Goal: Use online tool/utility: Utilize a website feature to perform a specific function

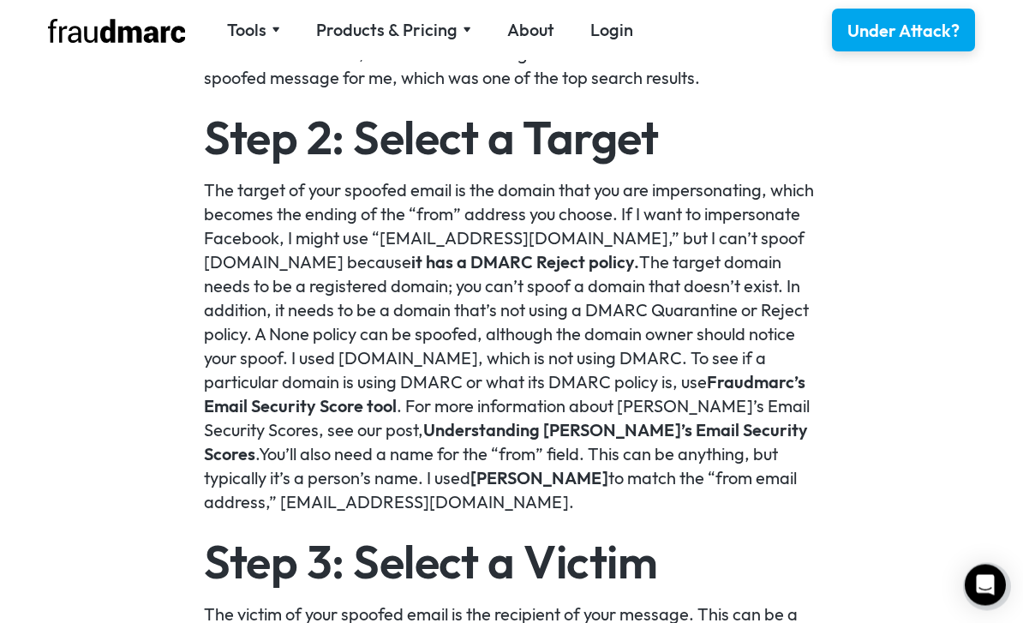
scroll to position [1437, 0]
click at [503, 407] on p "The target of your spoofed email is the domain that you are impersonating, whic…" at bounding box center [512, 346] width 616 height 336
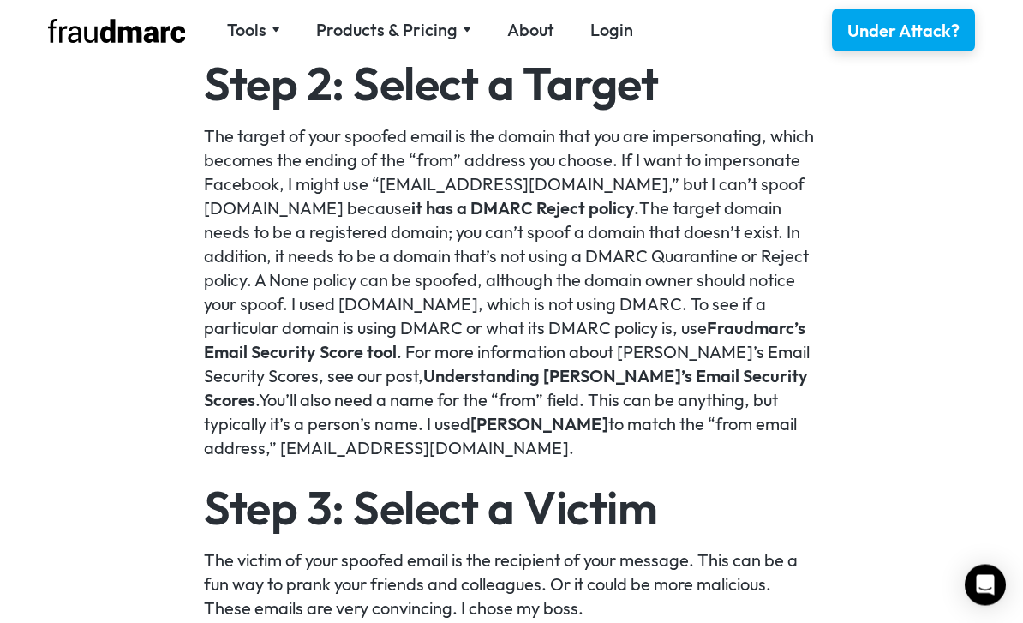
scroll to position [1491, 0]
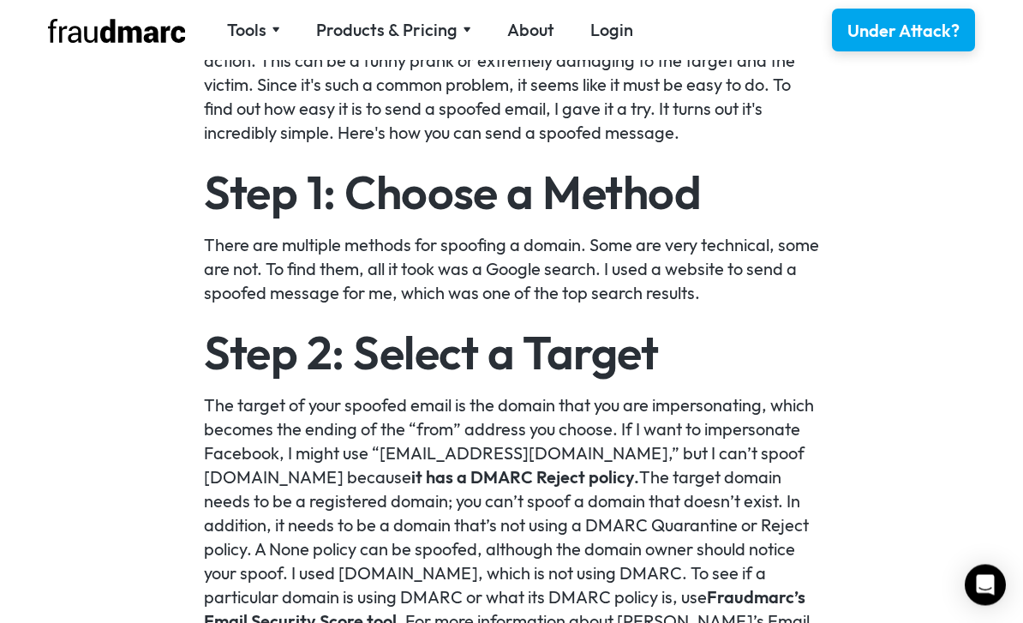
click at [423, 35] on div "Products & Pricing" at bounding box center [386, 30] width 141 height 24
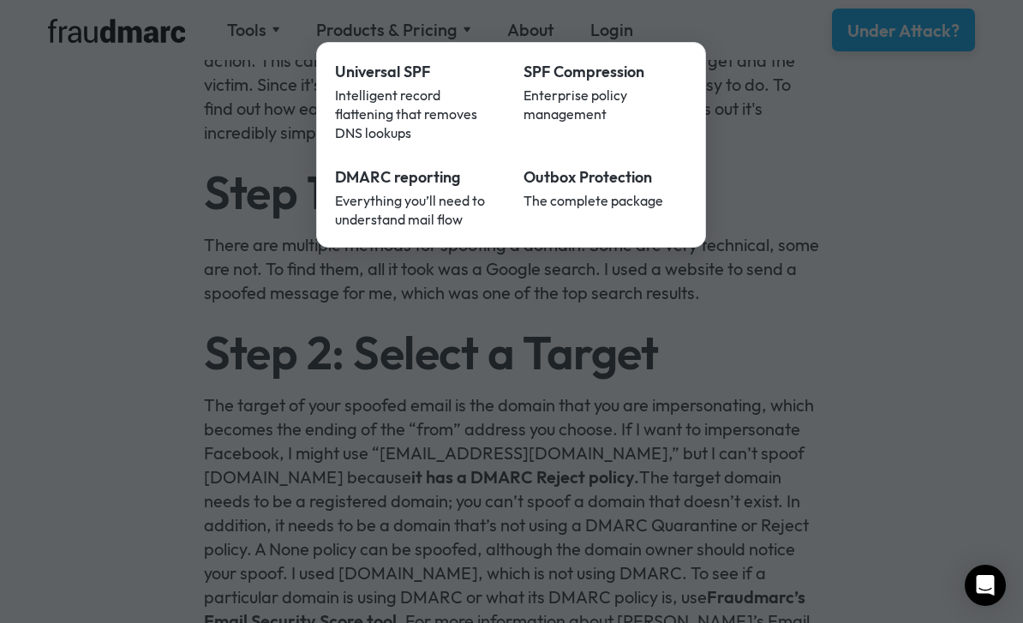
click at [515, 316] on div at bounding box center [511, 311] width 1023 height 623
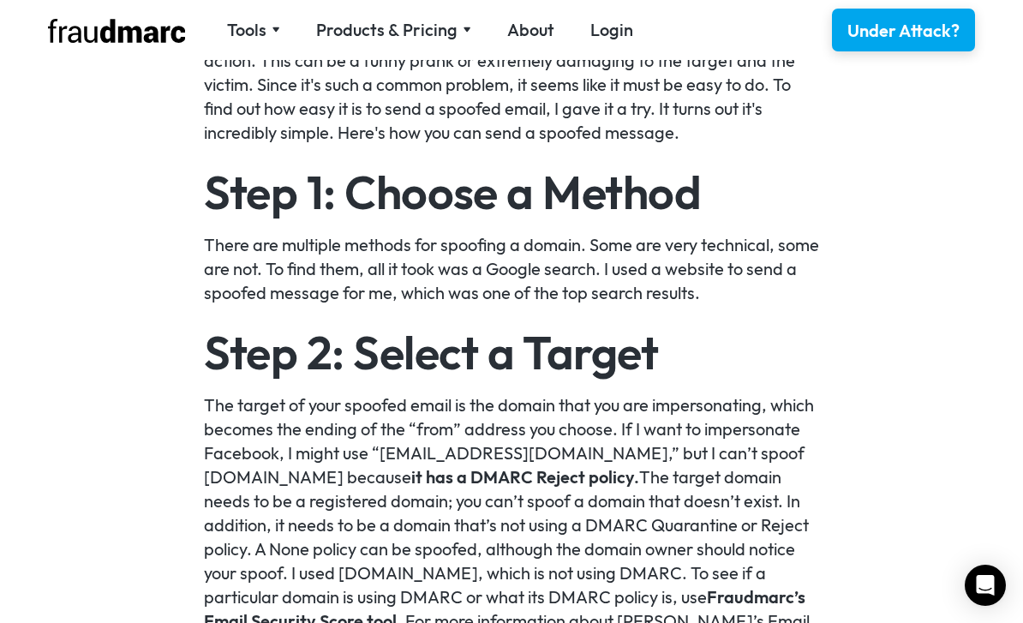
click at [254, 40] on div "Tools" at bounding box center [246, 30] width 39 height 24
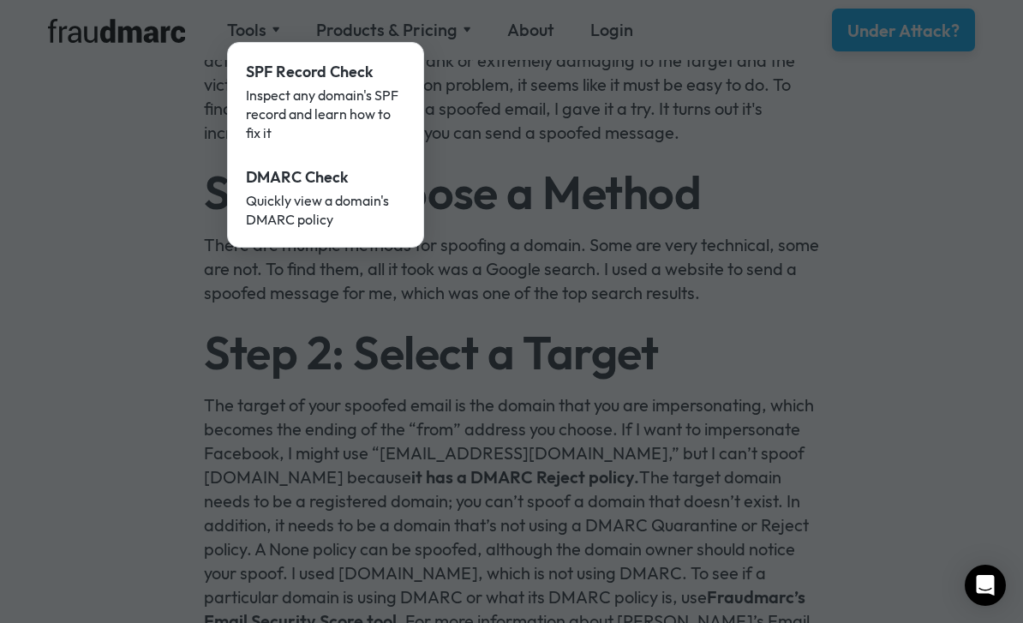
click at [323, 184] on div "DMARC Check" at bounding box center [325, 177] width 159 height 22
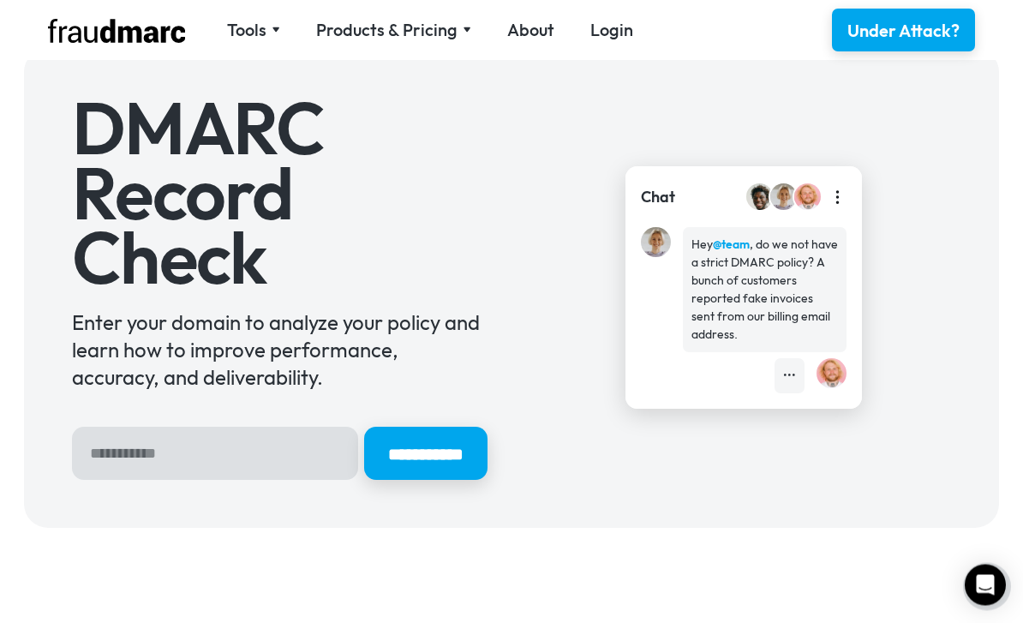
scroll to position [60, 0]
click at [252, 455] on input "Hero Sign Up Form" at bounding box center [215, 453] width 286 height 53
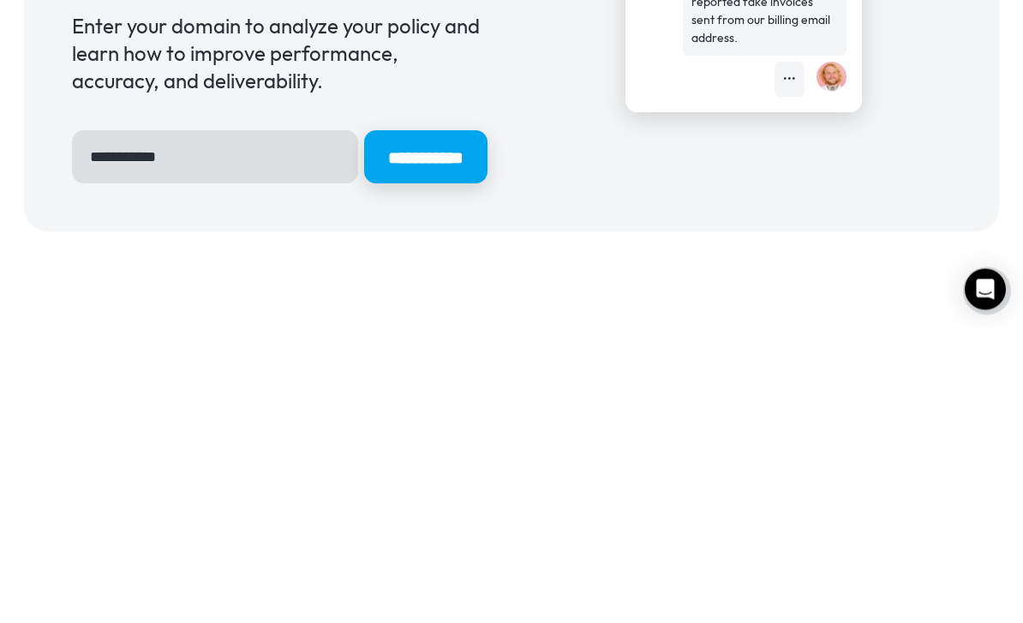
type input "**********"
click at [434, 427] on input "**********" at bounding box center [425, 453] width 123 height 53
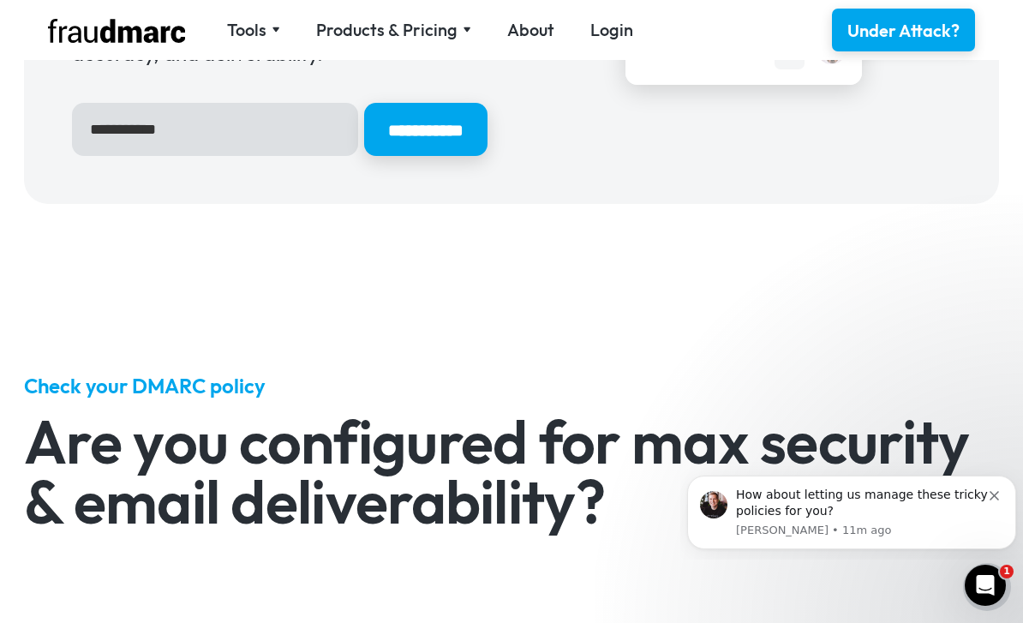
scroll to position [0, 0]
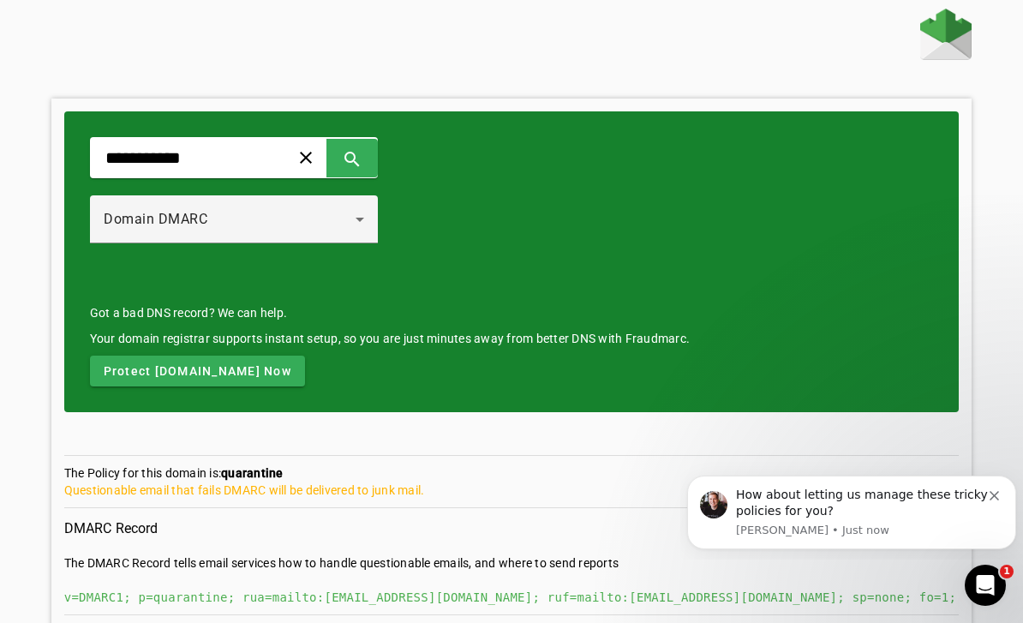
click at [232, 165] on input "**********" at bounding box center [183, 157] width 159 height 21
type input "*"
click at [262, 147] on input "text" at bounding box center [183, 157] width 159 height 21
click at [203, 149] on input "text" at bounding box center [183, 157] width 159 height 21
paste input "**********"
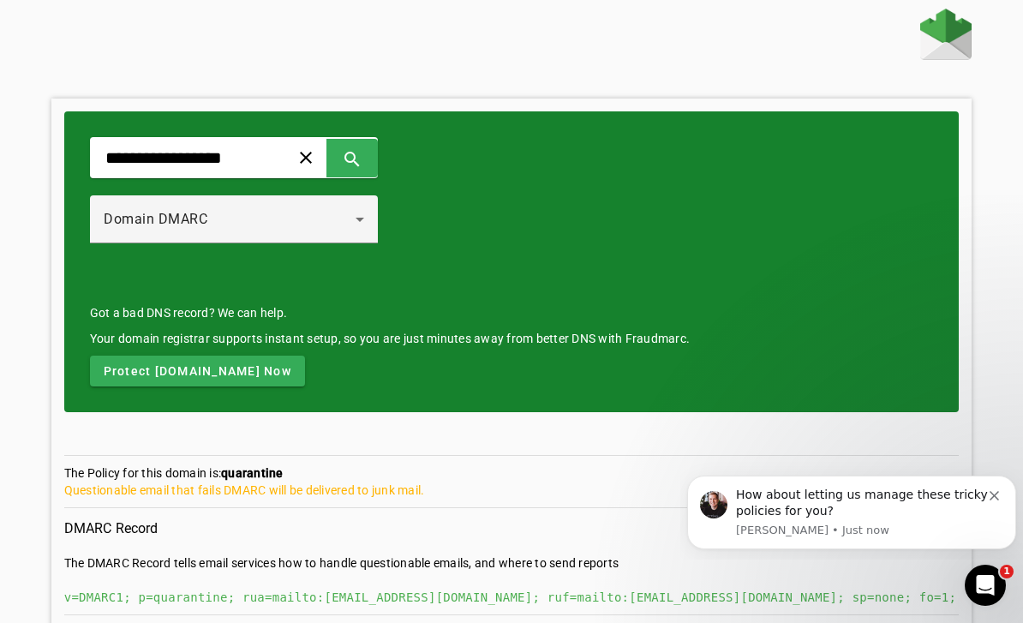
type input "**********"
click at [373, 156] on span at bounding box center [352, 157] width 41 height 41
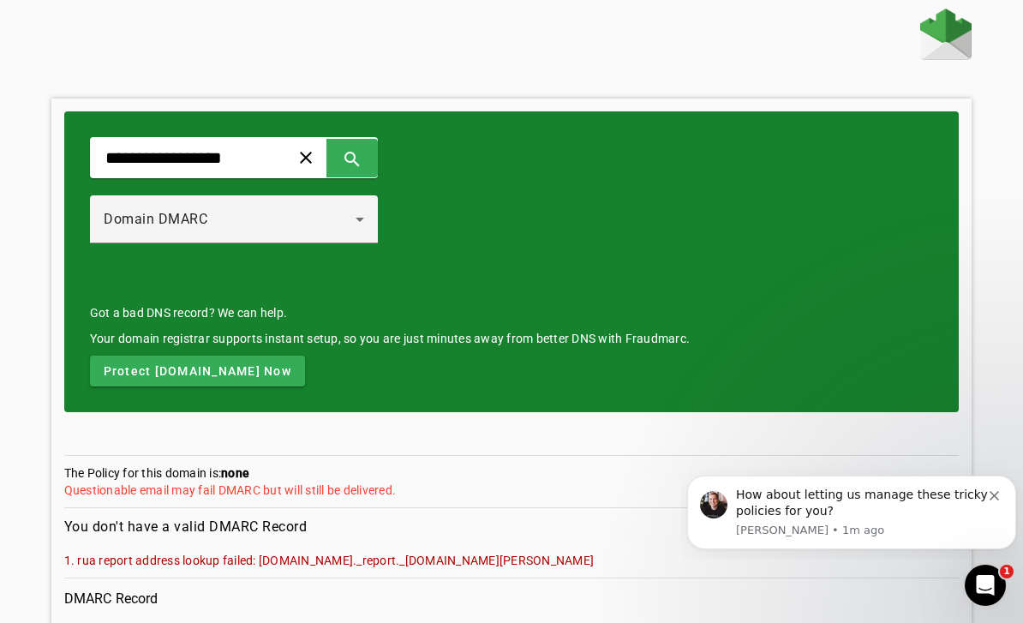
click at [262, 151] on input "**********" at bounding box center [183, 157] width 159 height 21
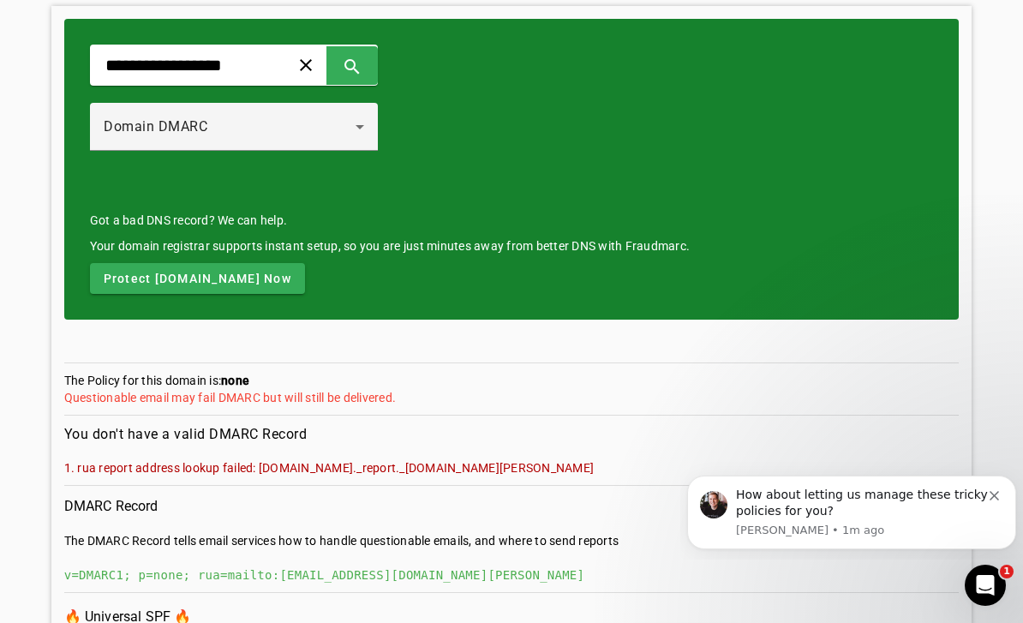
scroll to position [123, 0]
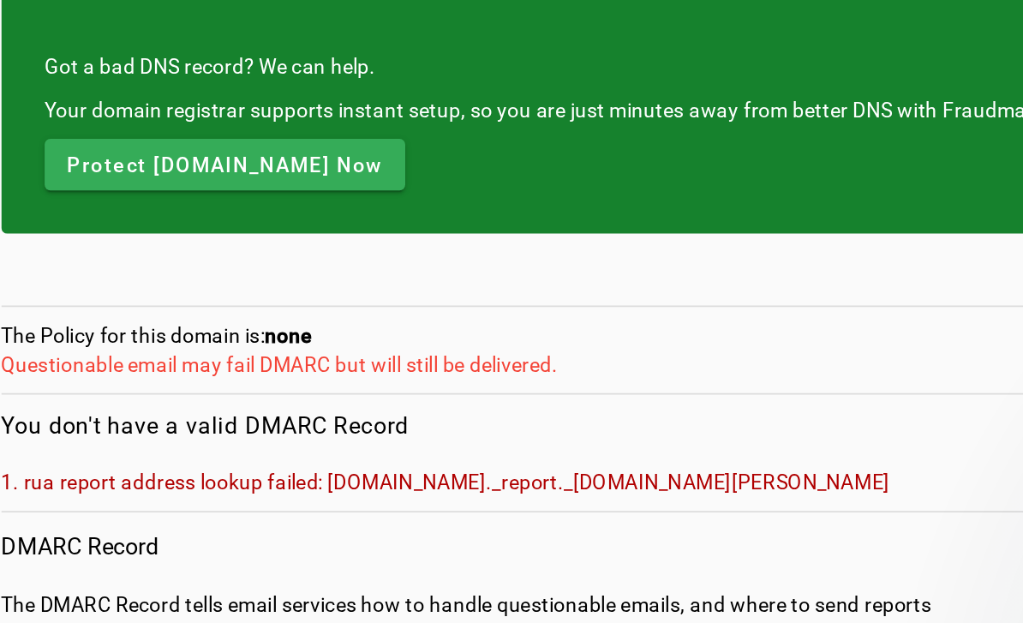
copy mat-error "st-edwards.staffs.sch.uk"
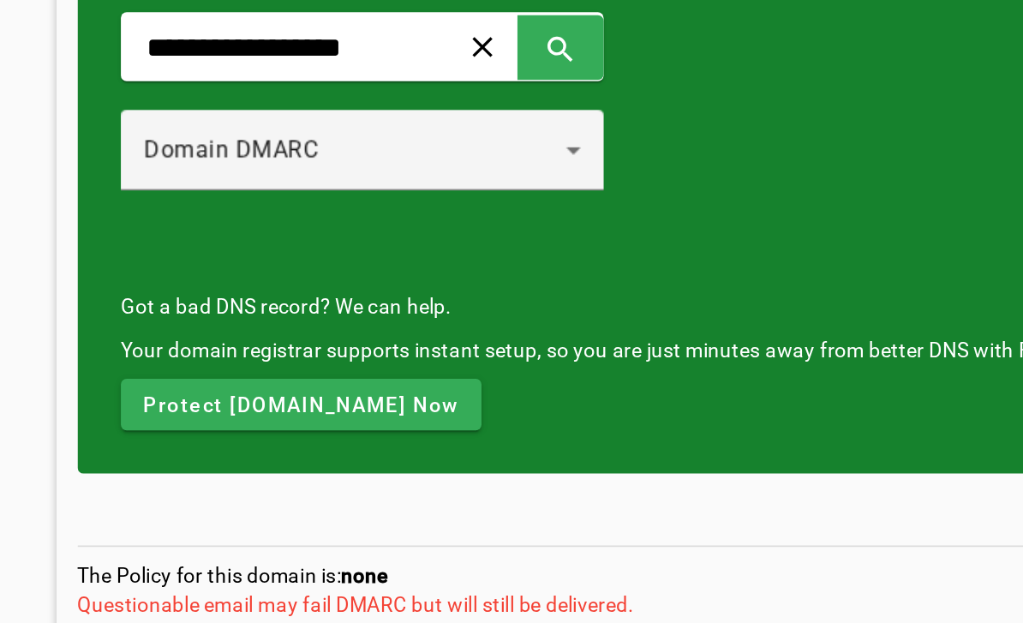
scroll to position [0, 0]
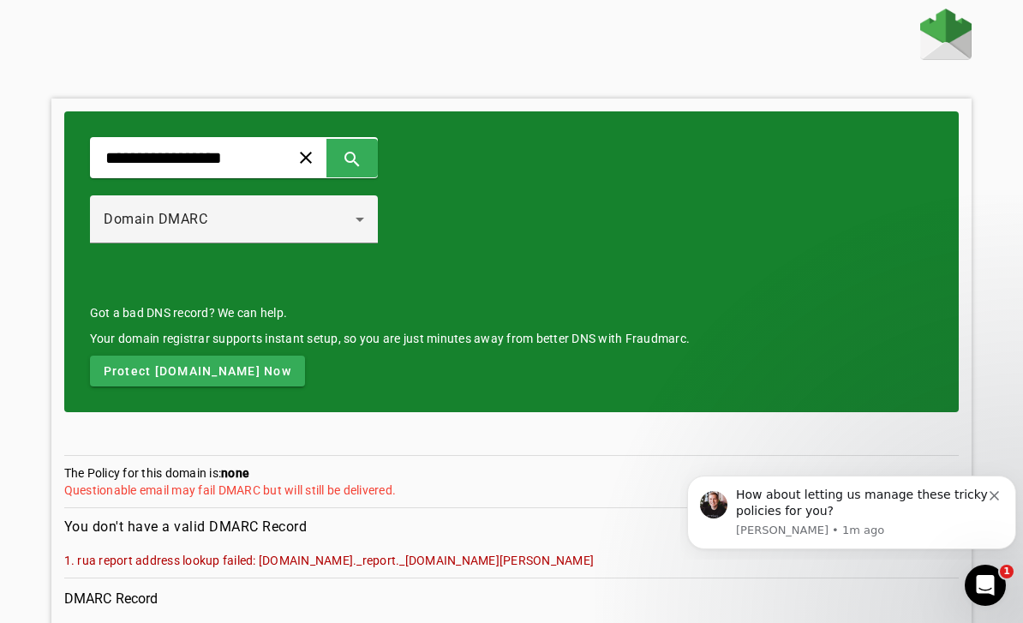
click at [326, 153] on span at bounding box center [305, 157] width 41 height 41
click at [306, 150] on div "clear search" at bounding box center [234, 157] width 288 height 41
click at [222, 159] on input "text" at bounding box center [183, 157] width 159 height 21
click at [170, 159] on input "text" at bounding box center [183, 157] width 159 height 21
paste input "**********"
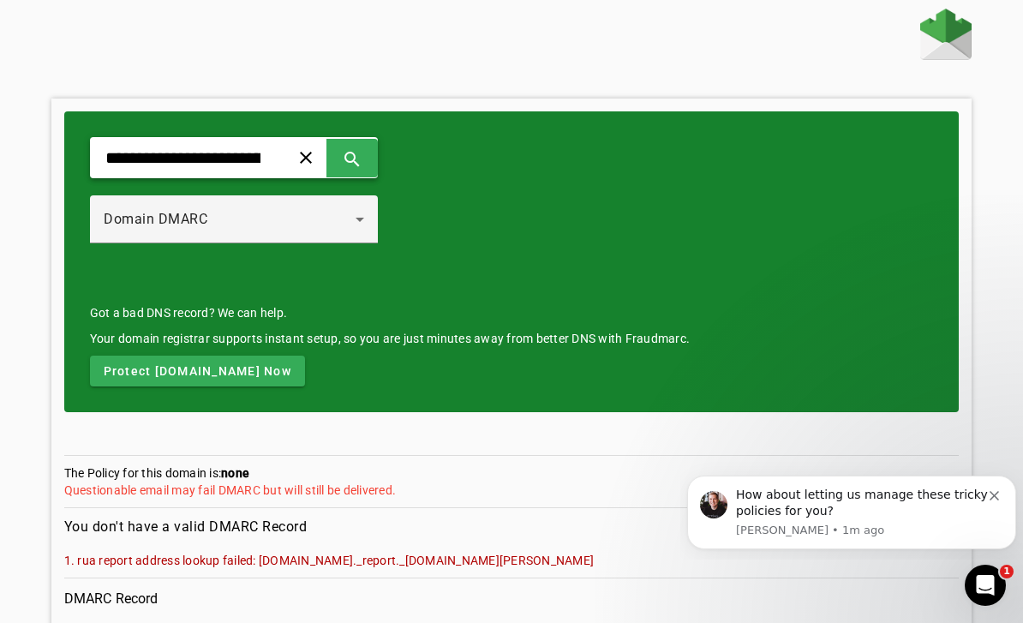
type input "**********"
click at [373, 152] on span at bounding box center [352, 157] width 41 height 41
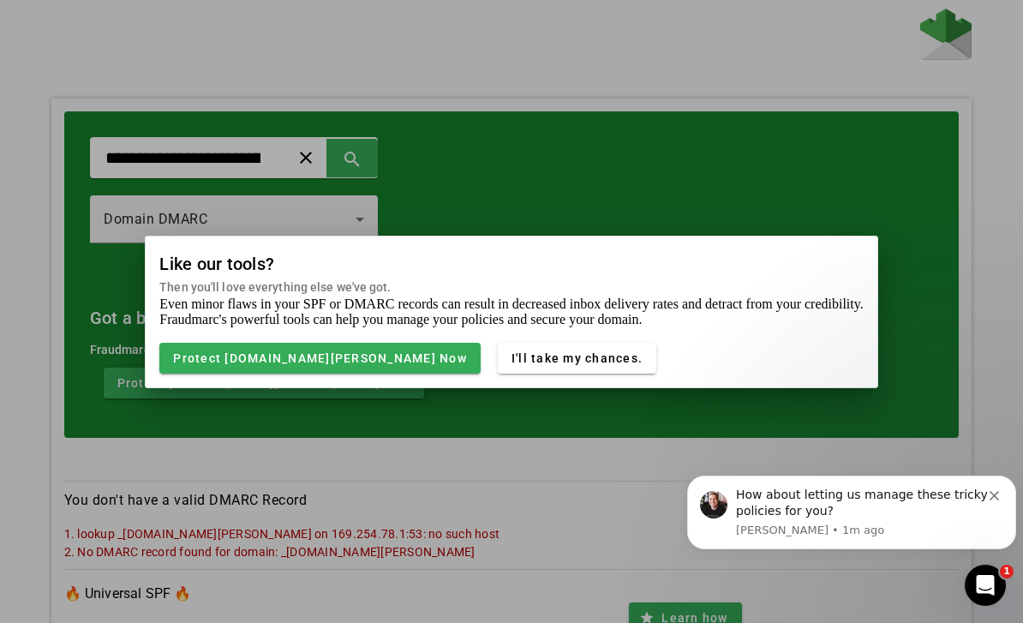
click at [524, 468] on div at bounding box center [511, 311] width 1023 height 623
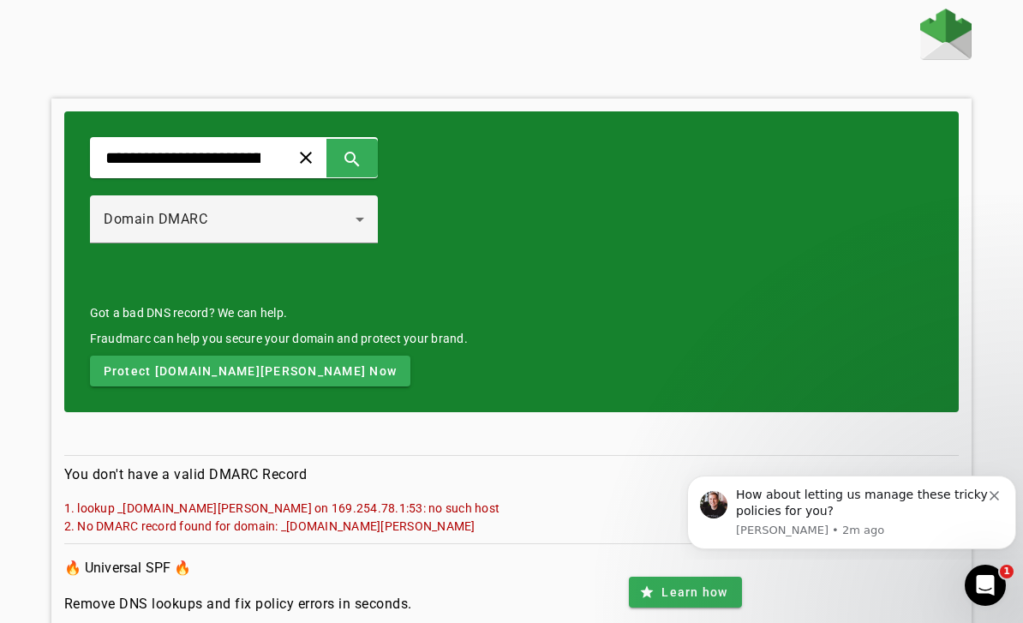
click at [326, 163] on span at bounding box center [305, 157] width 41 height 41
click at [294, 149] on div "clear search" at bounding box center [234, 157] width 288 height 41
click at [187, 163] on input "text" at bounding box center [183, 157] width 159 height 21
click at [187, 151] on input "text" at bounding box center [183, 157] width 159 height 21
paste input "**********"
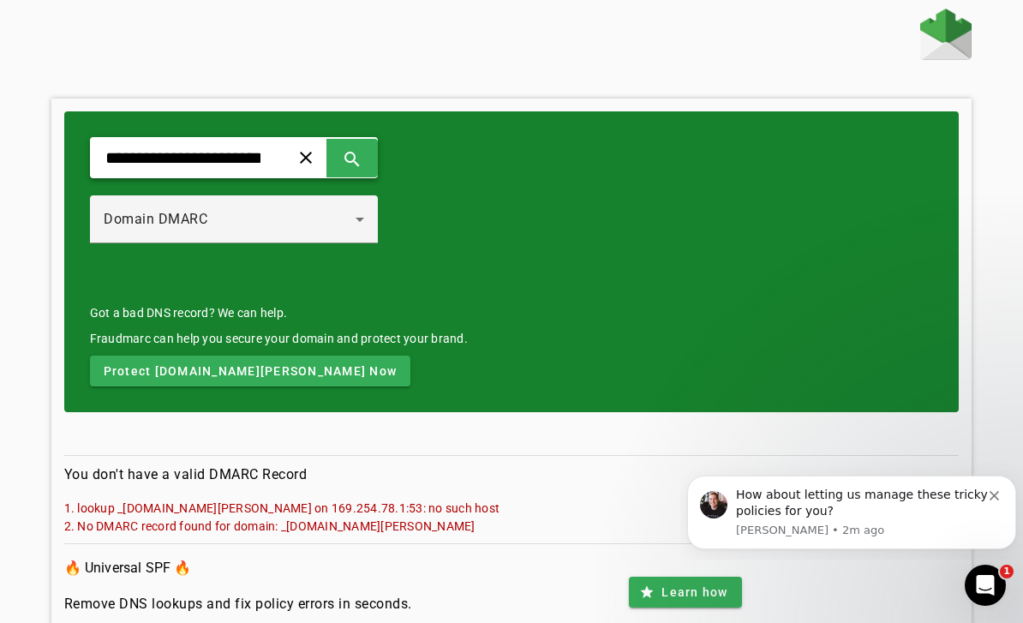
type input "**********"
click at [373, 157] on span at bounding box center [352, 157] width 41 height 41
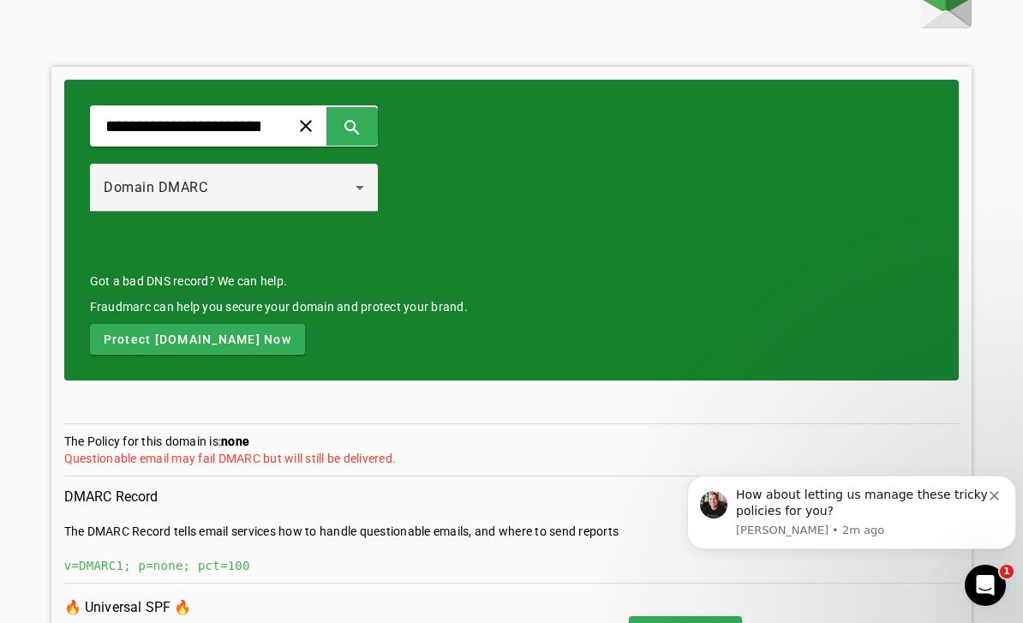
scroll to position [77, 0]
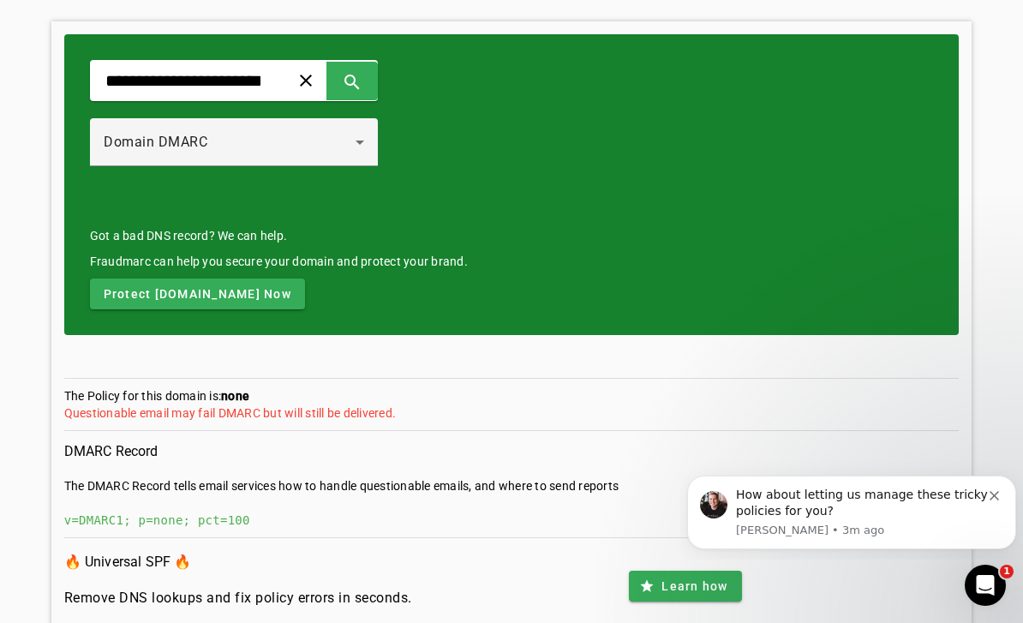
click at [326, 88] on span at bounding box center [305, 80] width 41 height 41
click at [308, 86] on div "clear search" at bounding box center [234, 80] width 288 height 41
click at [262, 91] on input "text" at bounding box center [183, 80] width 159 height 21
click at [373, 87] on span at bounding box center [352, 80] width 41 height 41
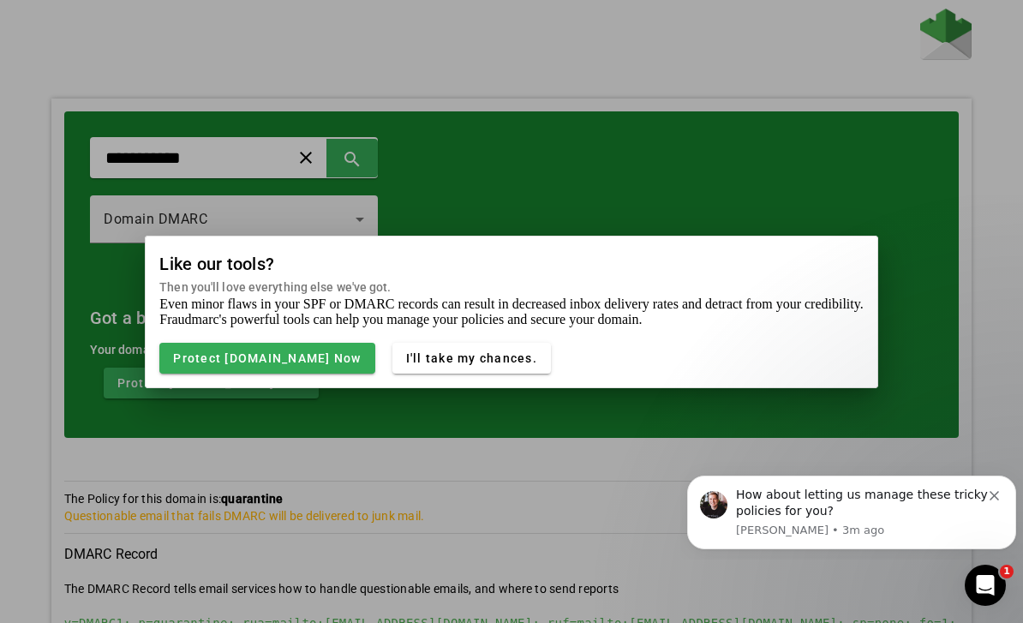
click at [482, 502] on div at bounding box center [511, 311] width 1023 height 623
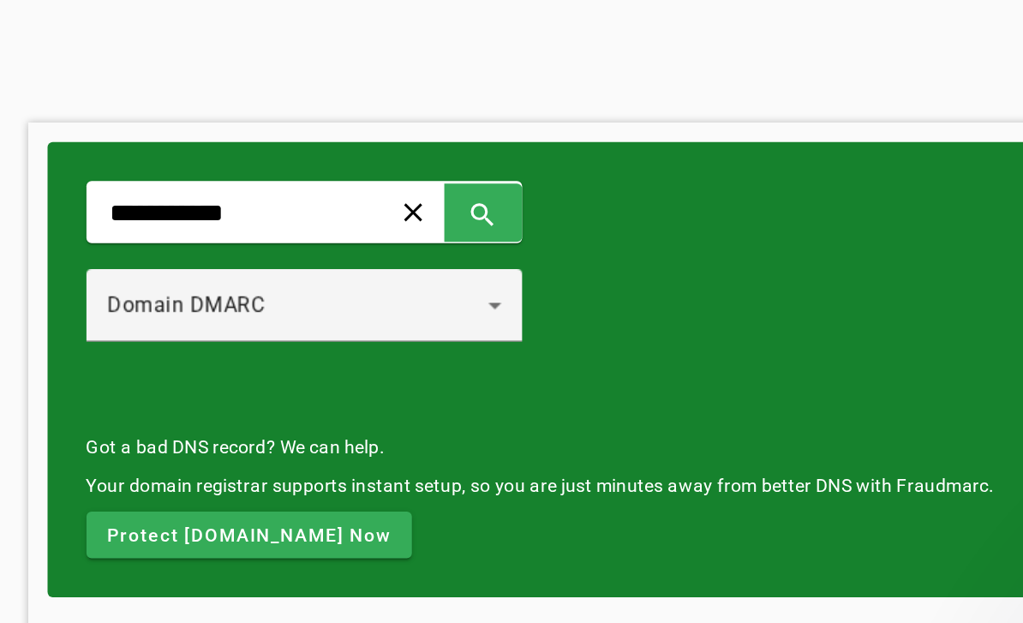
scroll to position [5, 0]
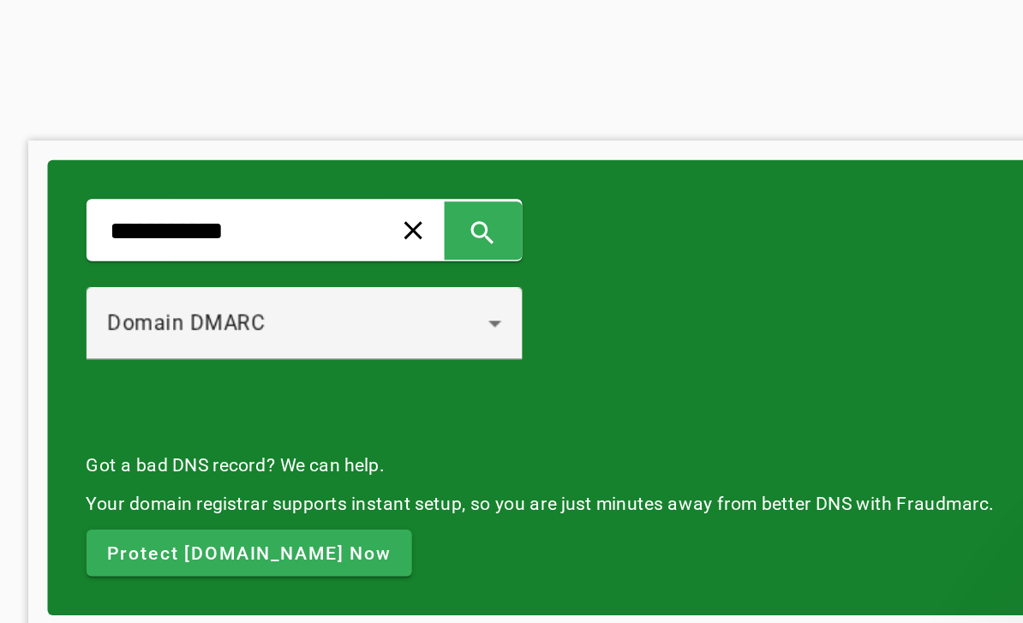
type input "**********"
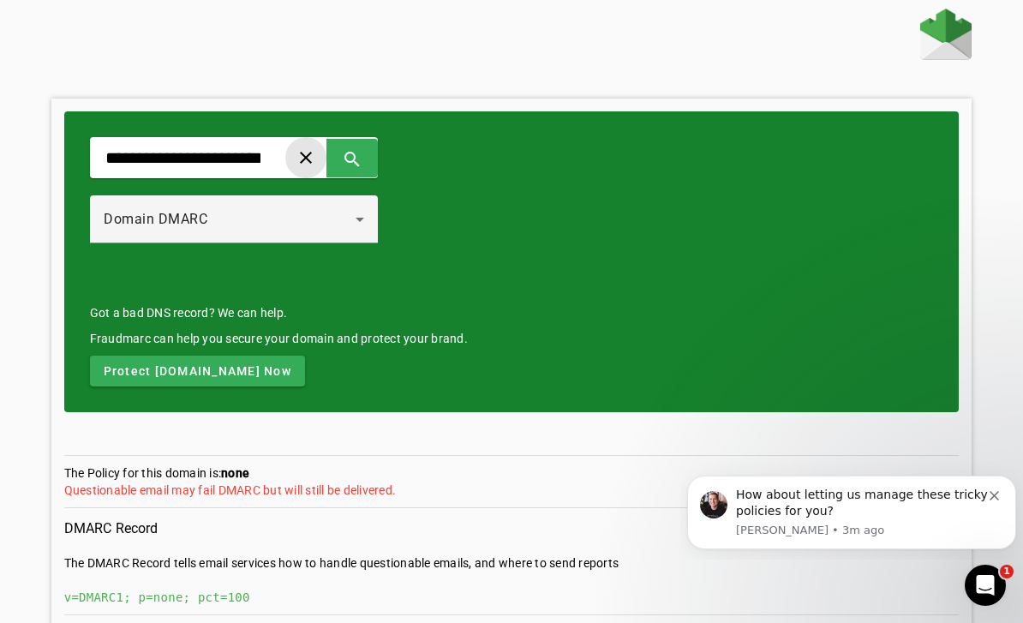
click at [326, 159] on span at bounding box center [305, 157] width 41 height 41
click at [300, 157] on div "clear search" at bounding box center [234, 157] width 288 height 41
click at [260, 159] on input "text" at bounding box center [183, 157] width 159 height 21
click at [373, 165] on span at bounding box center [352, 157] width 41 height 41
type input "**********"
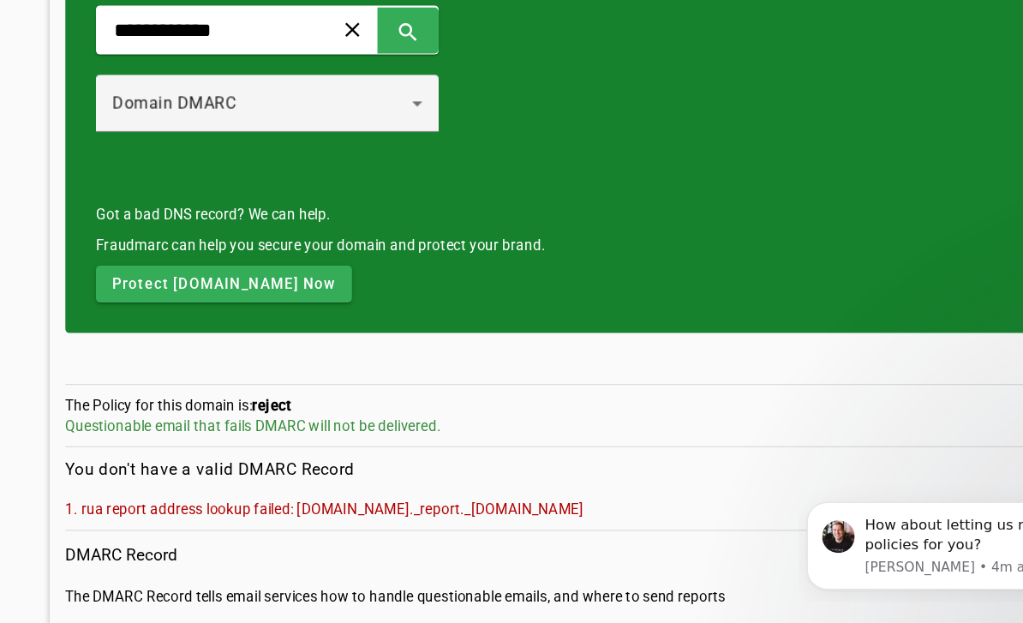
scroll to position [79, 0]
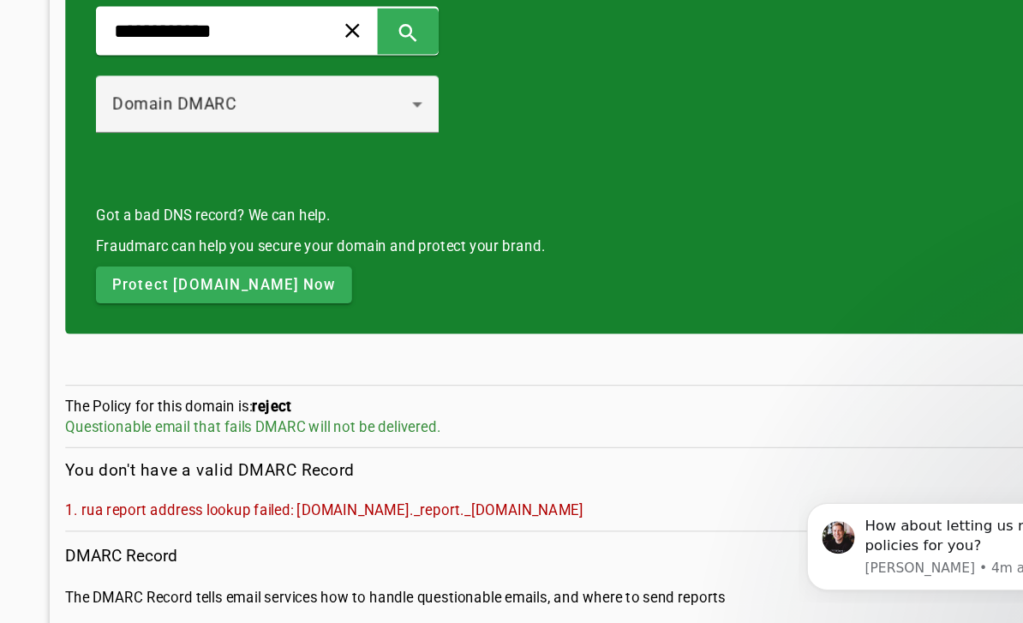
click at [326, 58] on span at bounding box center [305, 78] width 41 height 41
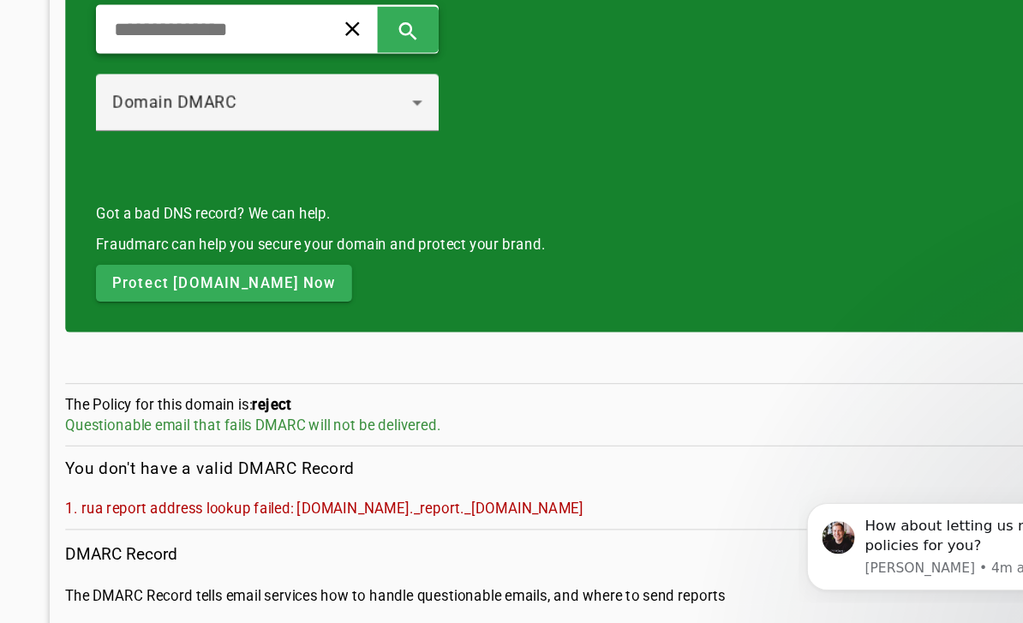
click at [262, 68] on input "text" at bounding box center [183, 78] width 159 height 21
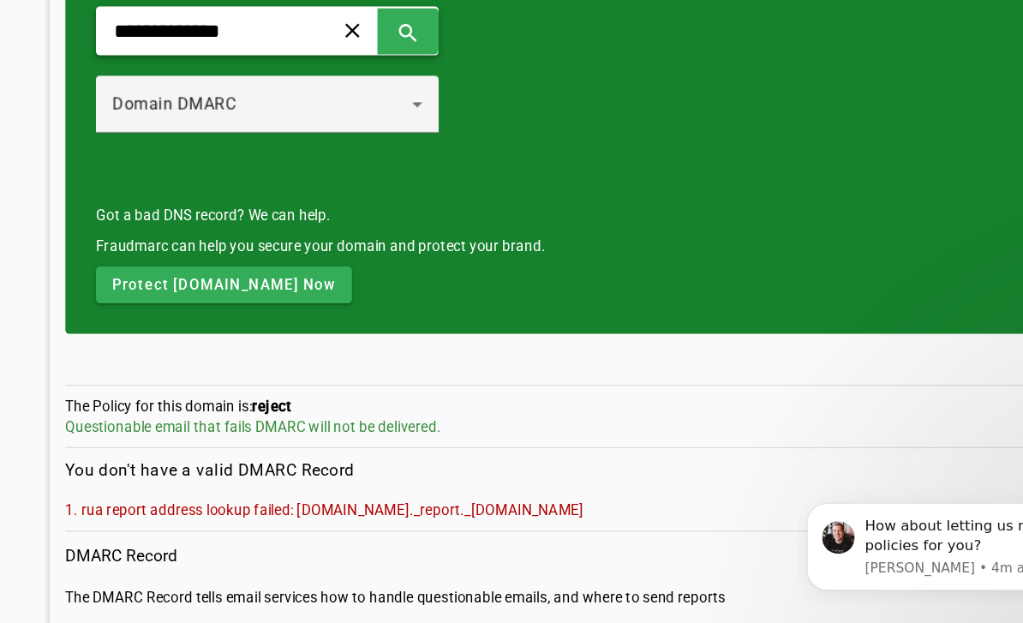
scroll to position [80, 0]
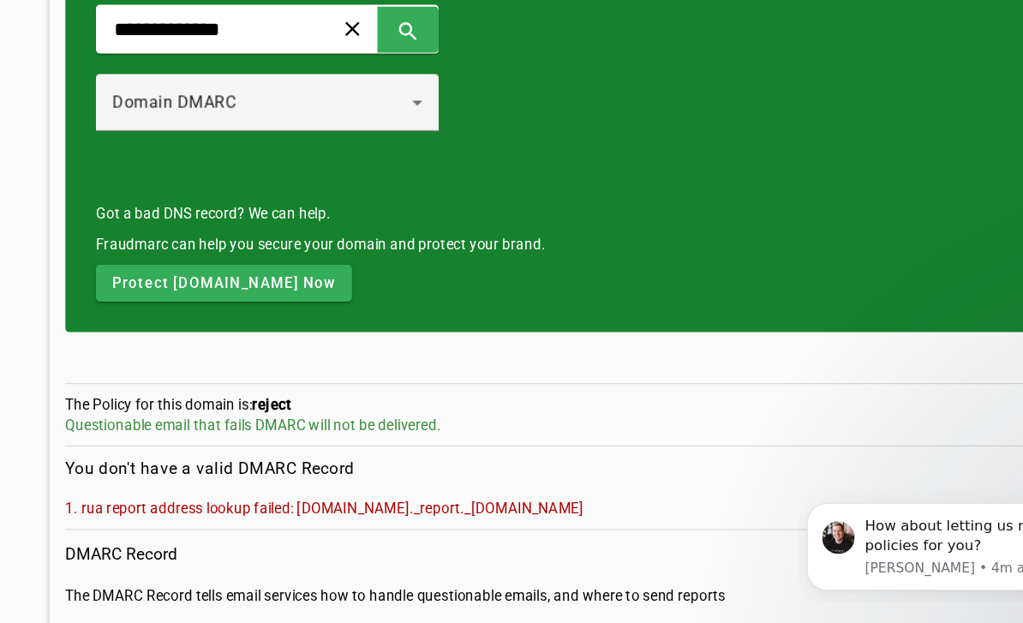
click at [373, 57] on span at bounding box center [352, 77] width 41 height 41
type input "**********"
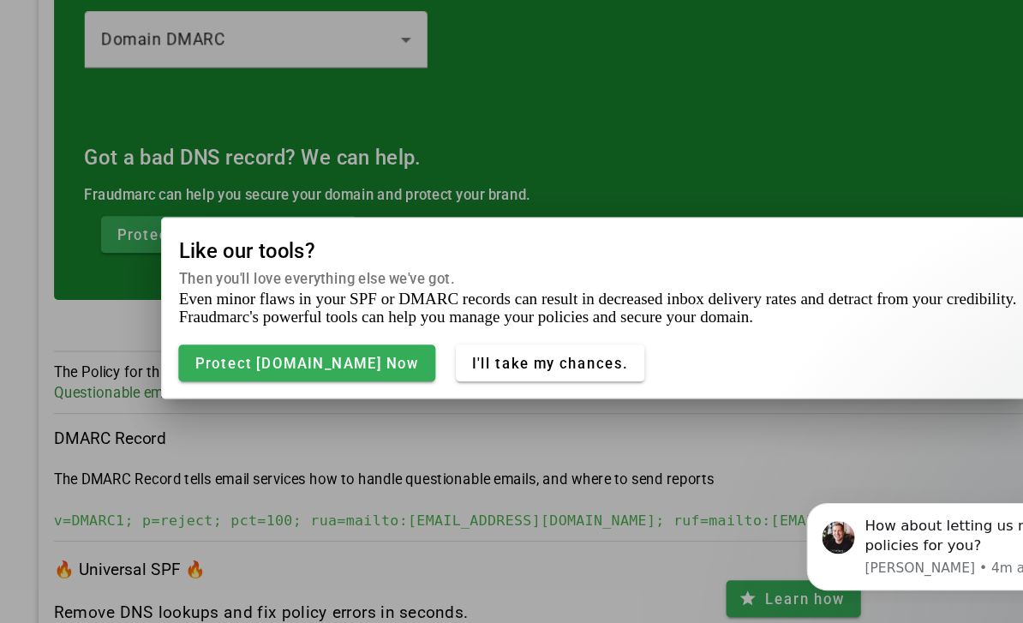
click at [484, 419] on div at bounding box center [511, 311] width 1023 height 623
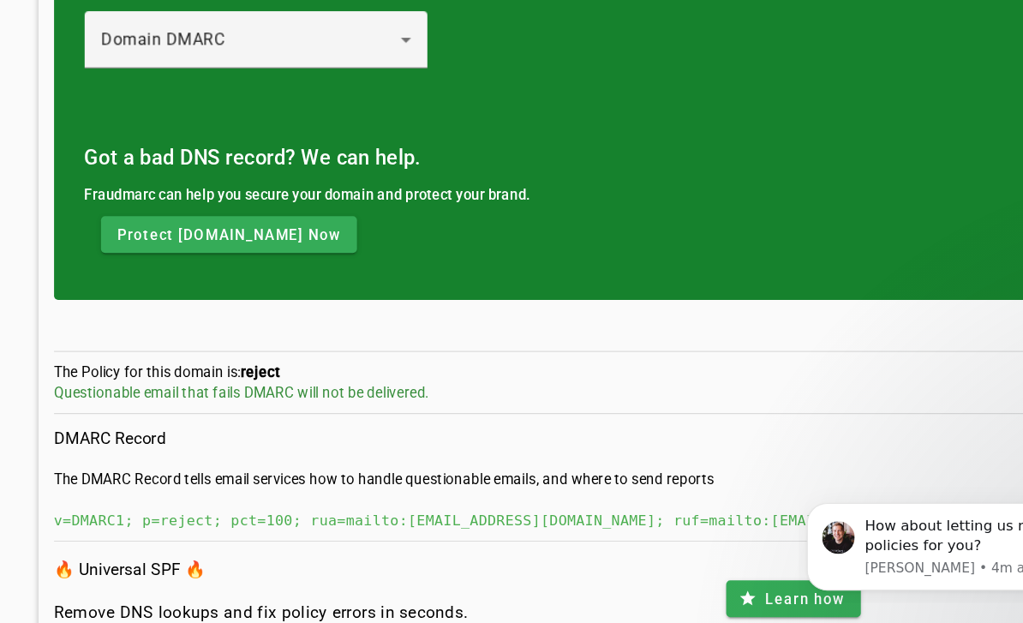
scroll to position [80, 0]
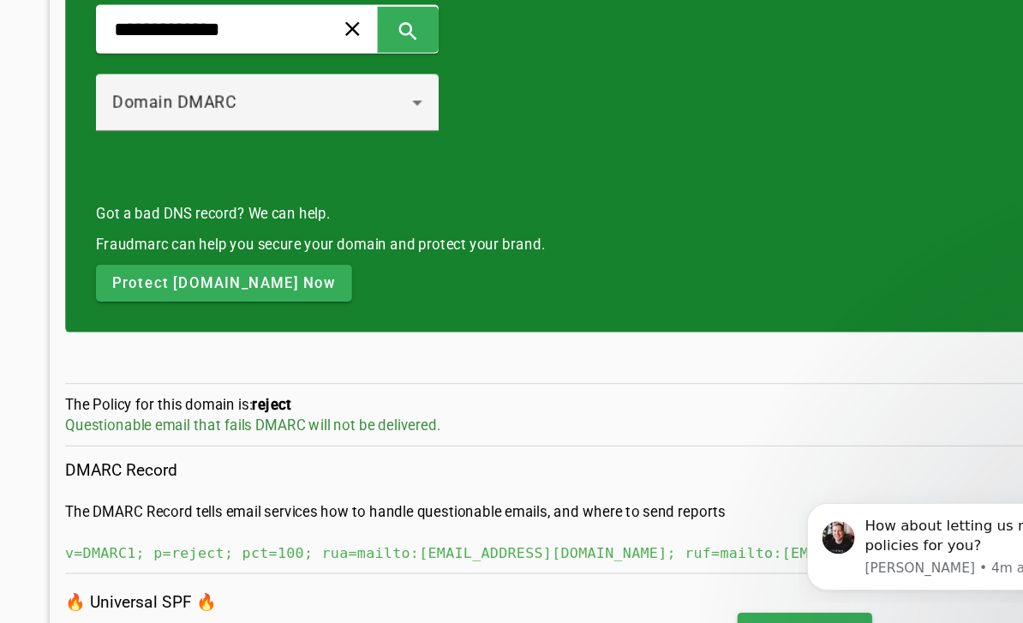
click at [326, 57] on span at bounding box center [305, 77] width 41 height 41
click at [302, 57] on div "clear search" at bounding box center [234, 77] width 288 height 41
click at [226, 68] on input "text" at bounding box center [183, 78] width 159 height 21
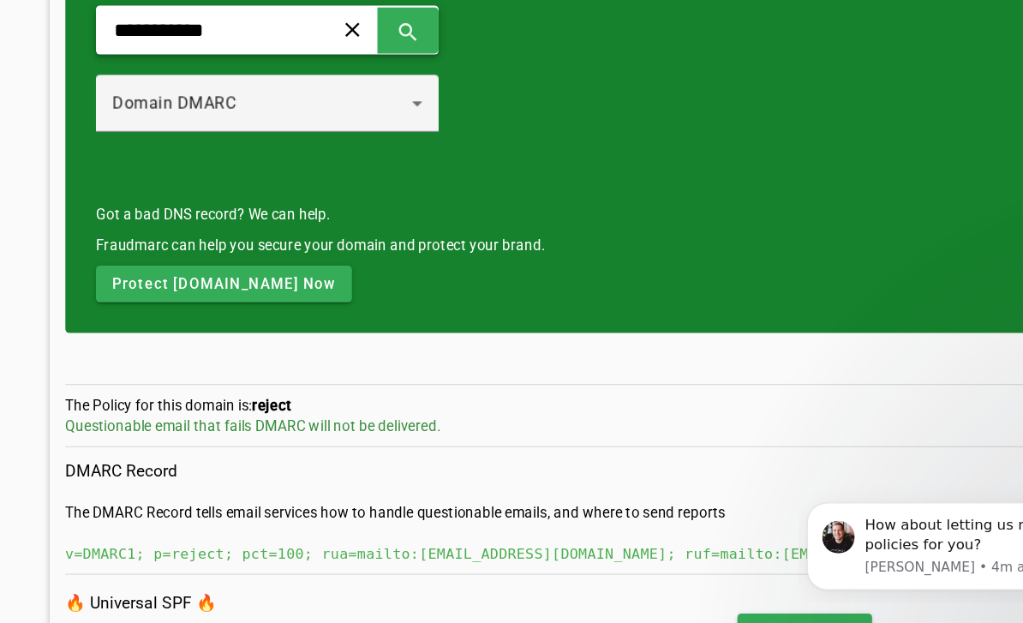
click at [373, 58] on span at bounding box center [352, 78] width 41 height 41
type input "**********"
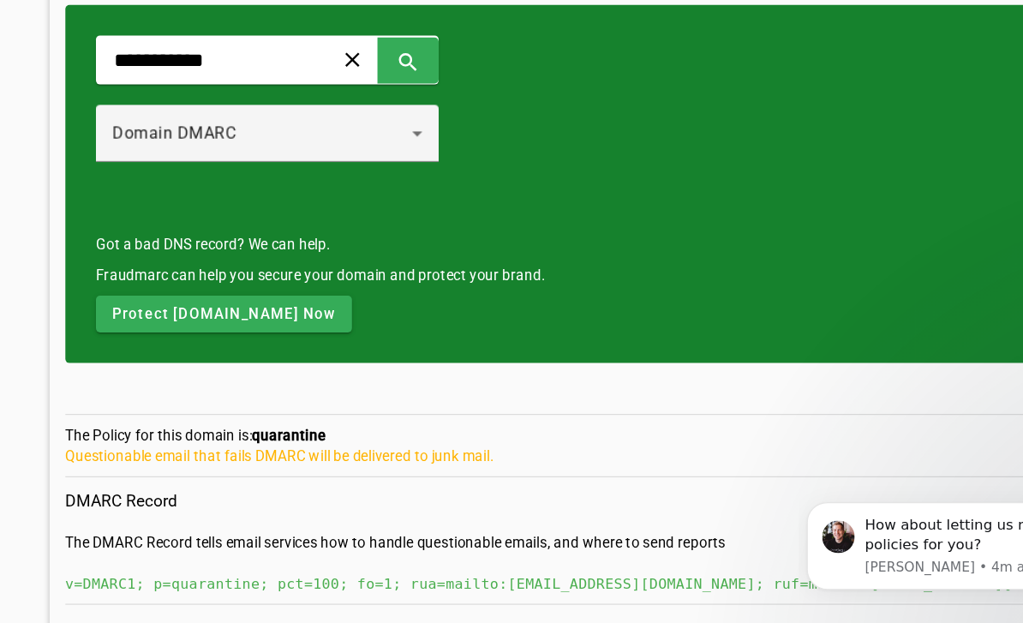
scroll to position [54, 0]
click at [326, 83] on span at bounding box center [305, 103] width 41 height 41
click at [293, 83] on div "clear search" at bounding box center [234, 103] width 288 height 41
click at [215, 83] on div "clear search" at bounding box center [234, 103] width 288 height 41
click at [296, 83] on div "clear search" at bounding box center [234, 103] width 288 height 41
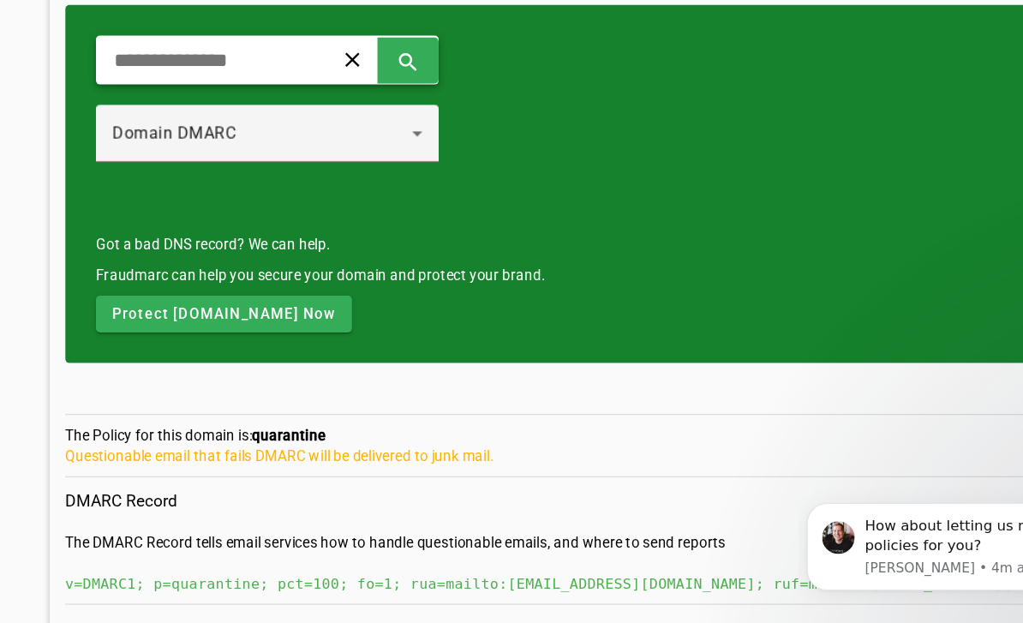
click at [235, 93] on input "text" at bounding box center [183, 103] width 159 height 21
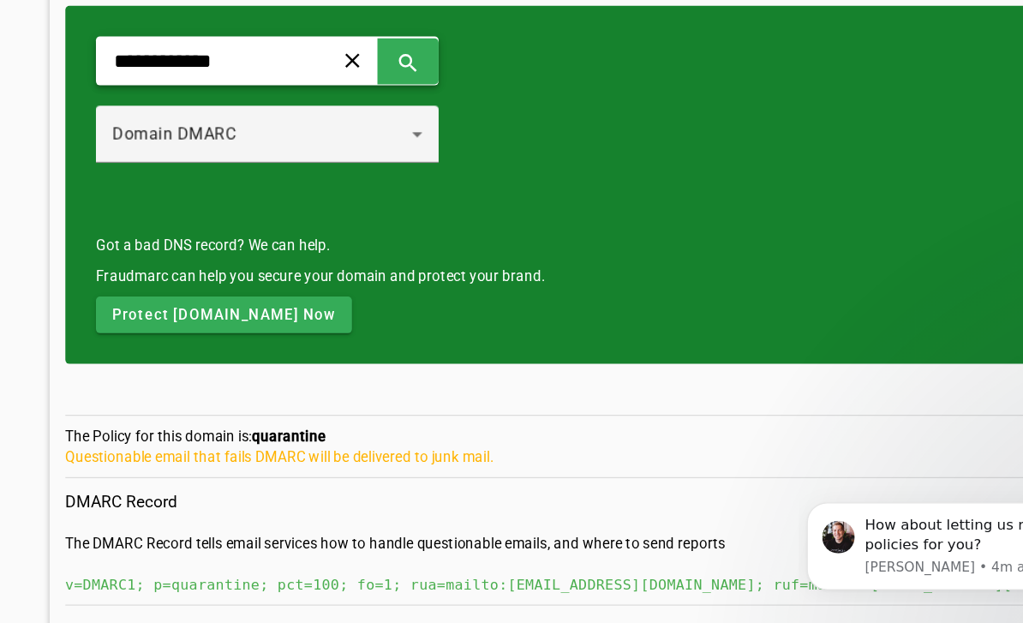
click at [373, 84] on span at bounding box center [352, 104] width 41 height 41
type input "**********"
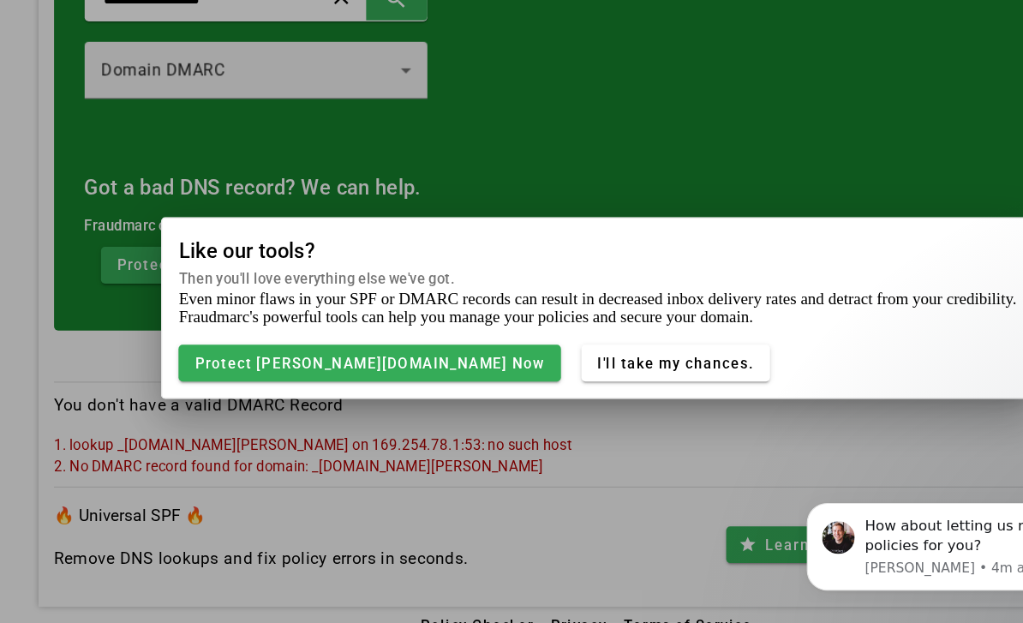
click at [508, 424] on div at bounding box center [511, 311] width 1023 height 623
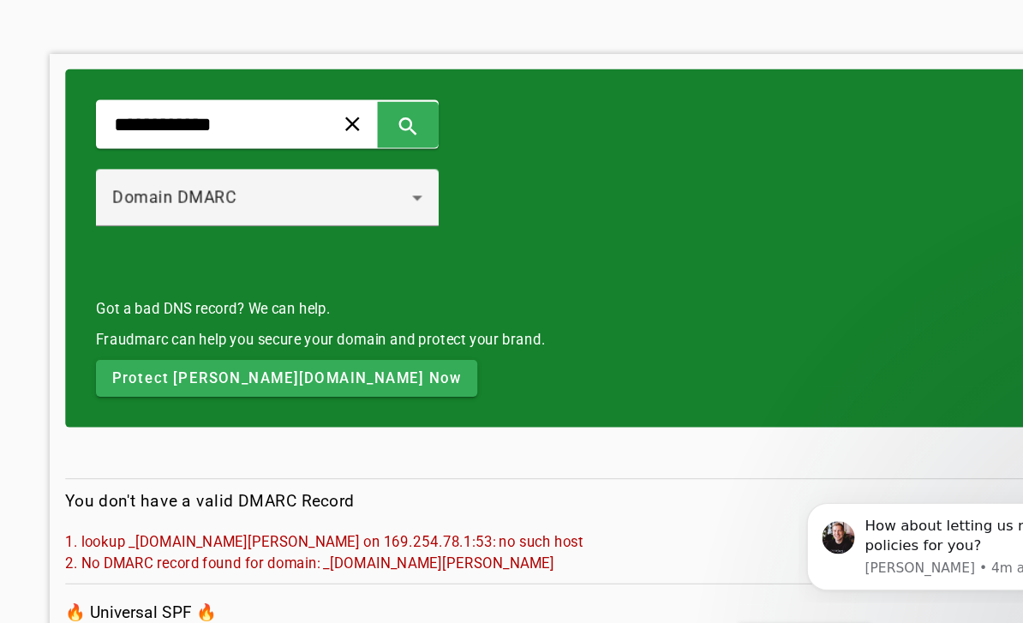
scroll to position [54, 0]
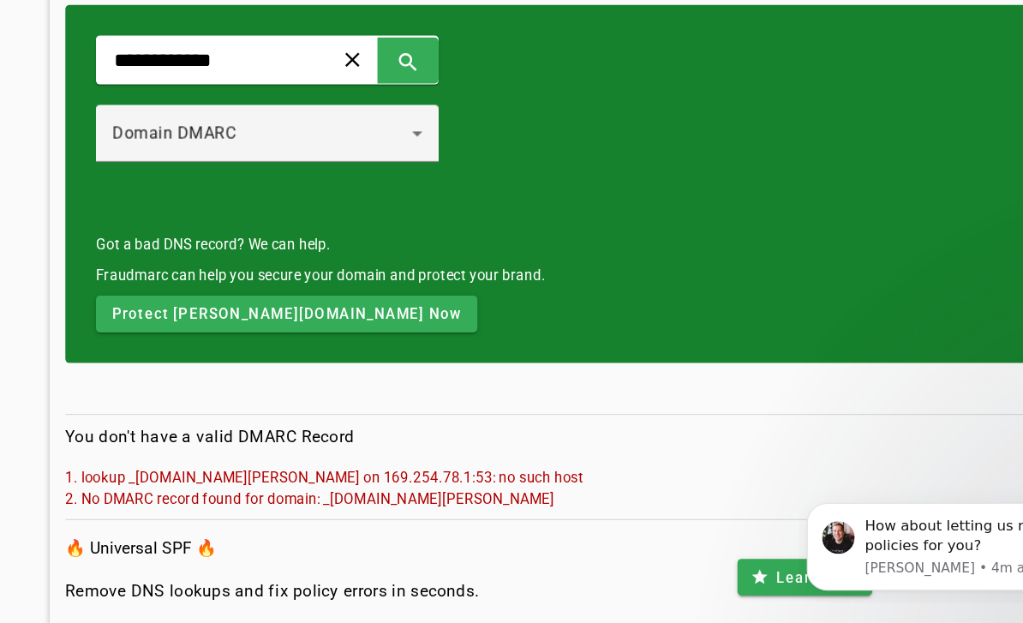
click at [326, 83] on span at bounding box center [305, 103] width 41 height 41
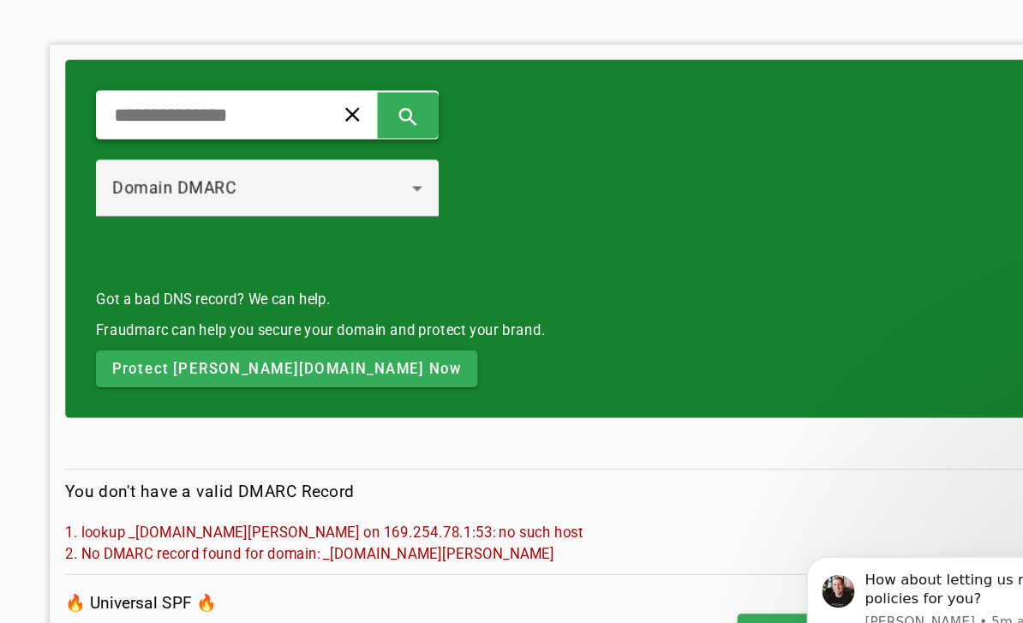
click at [378, 153] on div "Domain DMARC" at bounding box center [234, 166] width 288 height 48
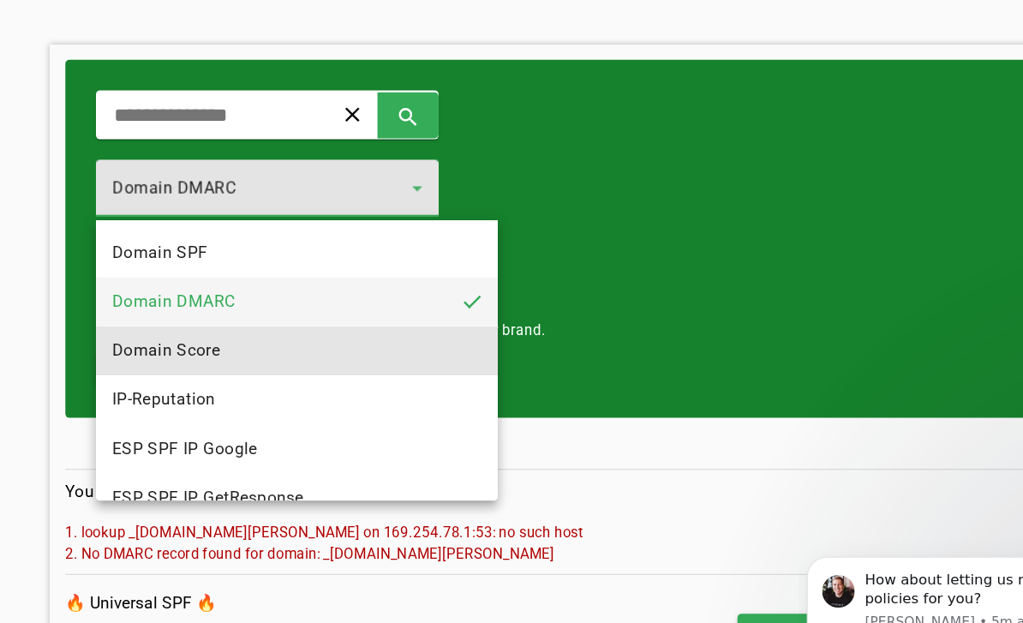
click at [327, 292] on mat-option "Domain Score" at bounding box center [259, 302] width 338 height 41
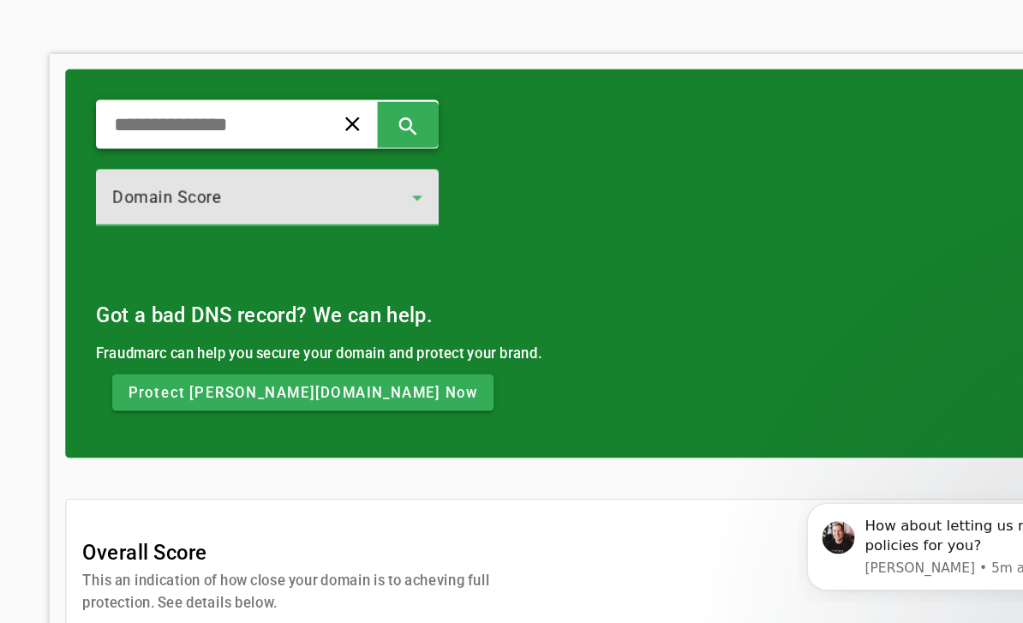
click at [290, 137] on div "clear search" at bounding box center [234, 157] width 288 height 41
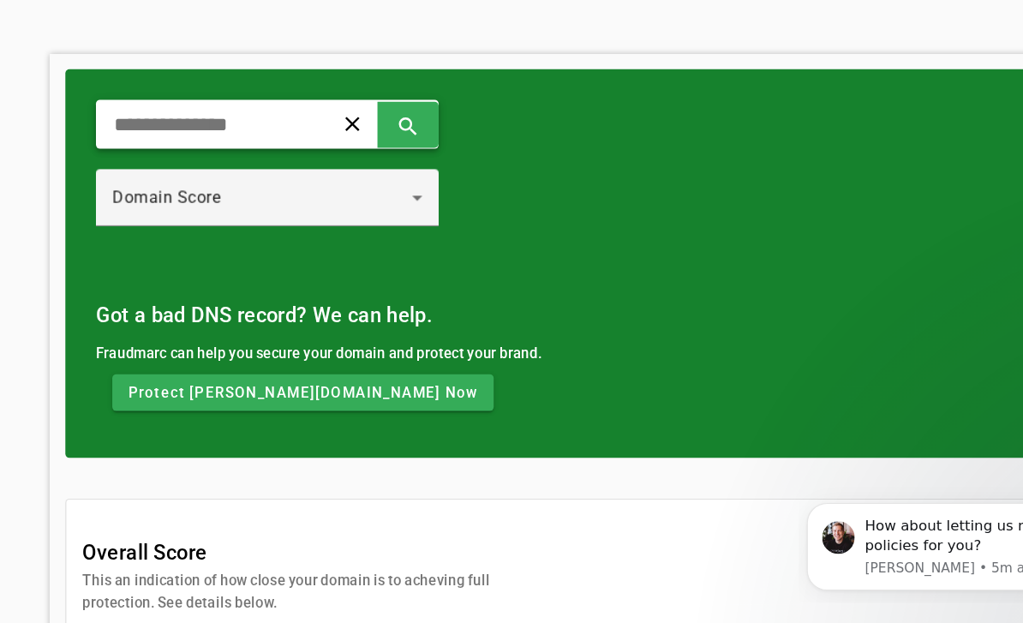
click at [261, 147] on input "text" at bounding box center [183, 157] width 159 height 21
click at [373, 137] on span at bounding box center [352, 157] width 41 height 41
type input "**********"
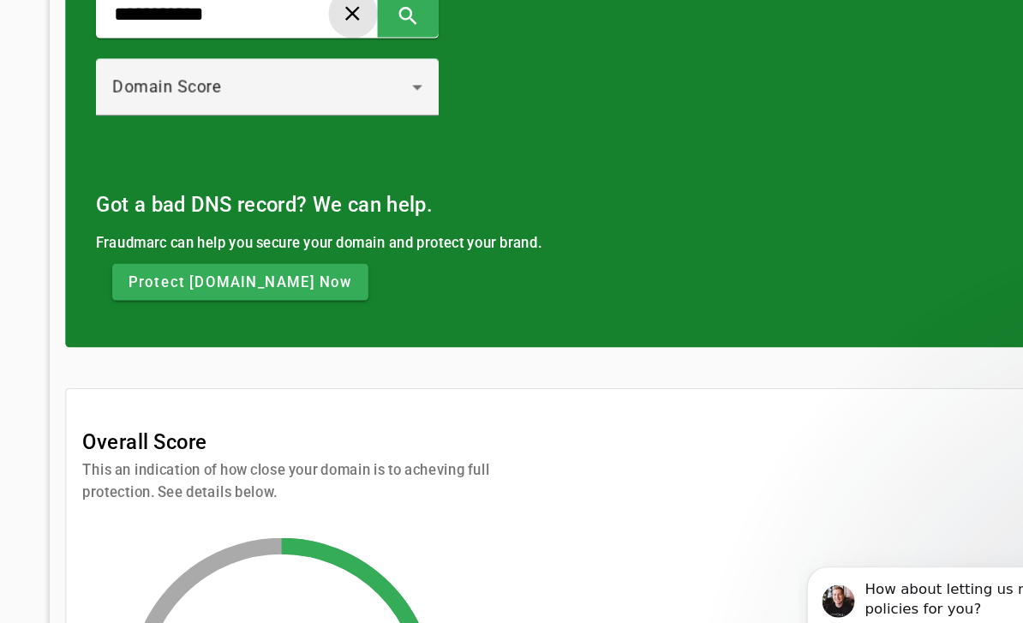
scroll to position [147, 0]
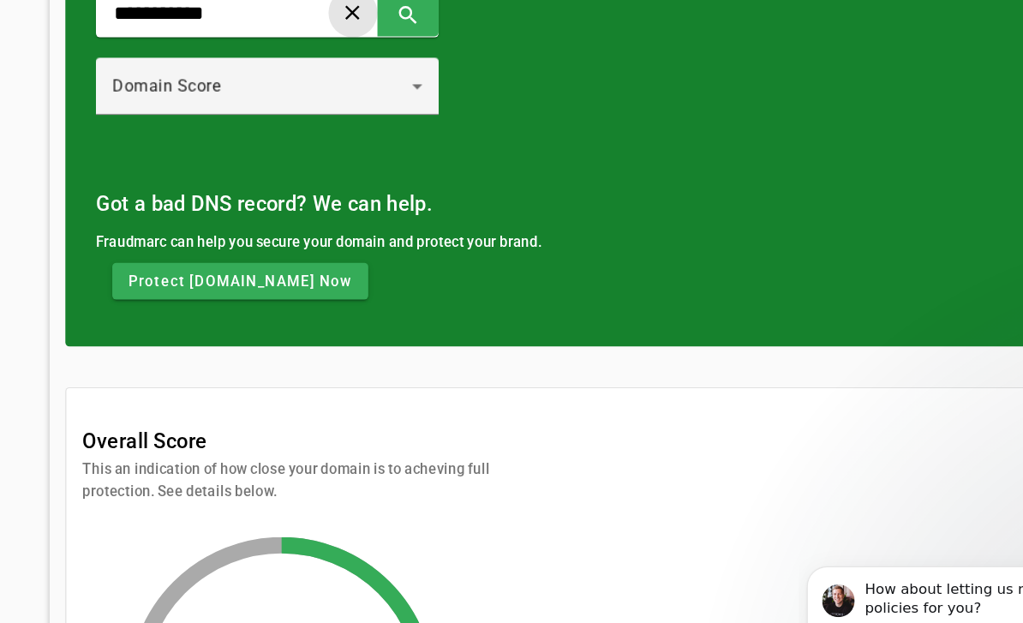
click at [326, 17] on span at bounding box center [305, 11] width 41 height 41
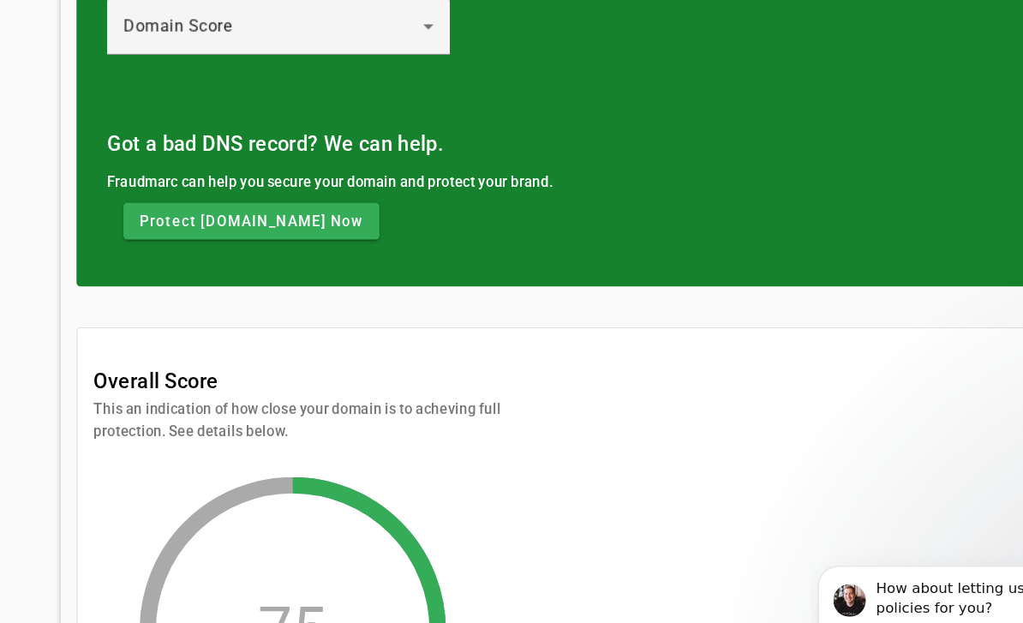
scroll to position [117, 0]
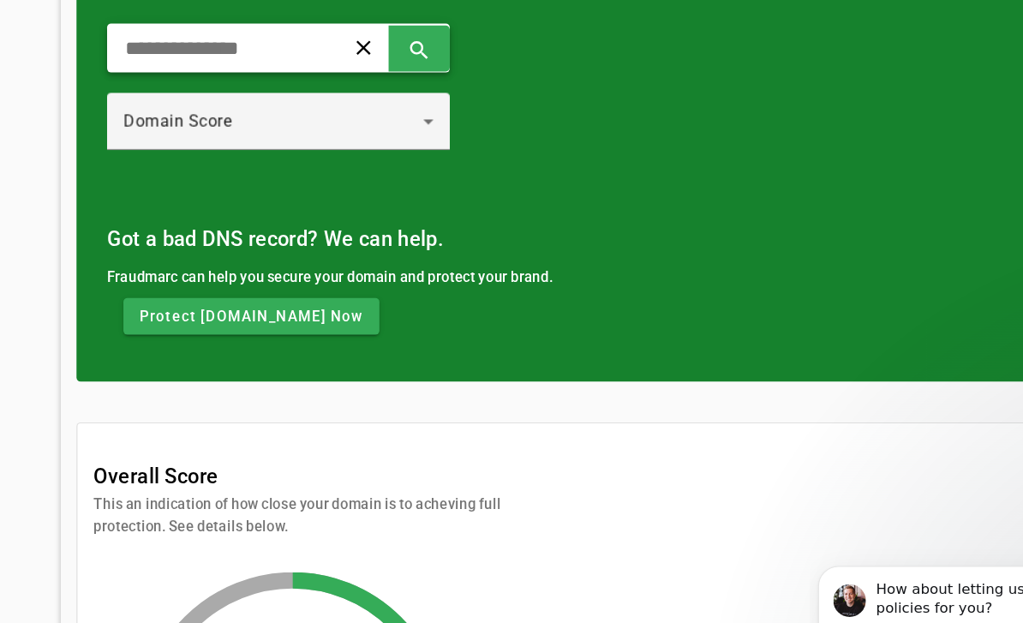
click at [297, 42] on div "clear search" at bounding box center [234, 40] width 288 height 41
click at [256, 44] on input "text" at bounding box center [183, 40] width 159 height 21
click at [373, 32] on span at bounding box center [352, 40] width 41 height 41
type input "**********"
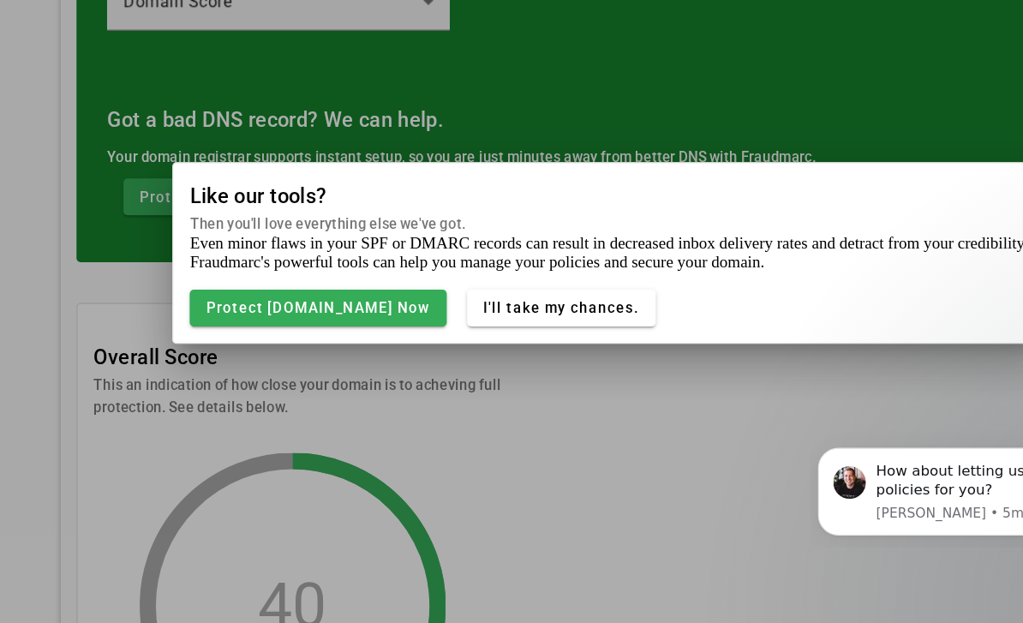
click at [504, 385] on div at bounding box center [511, 311] width 1023 height 623
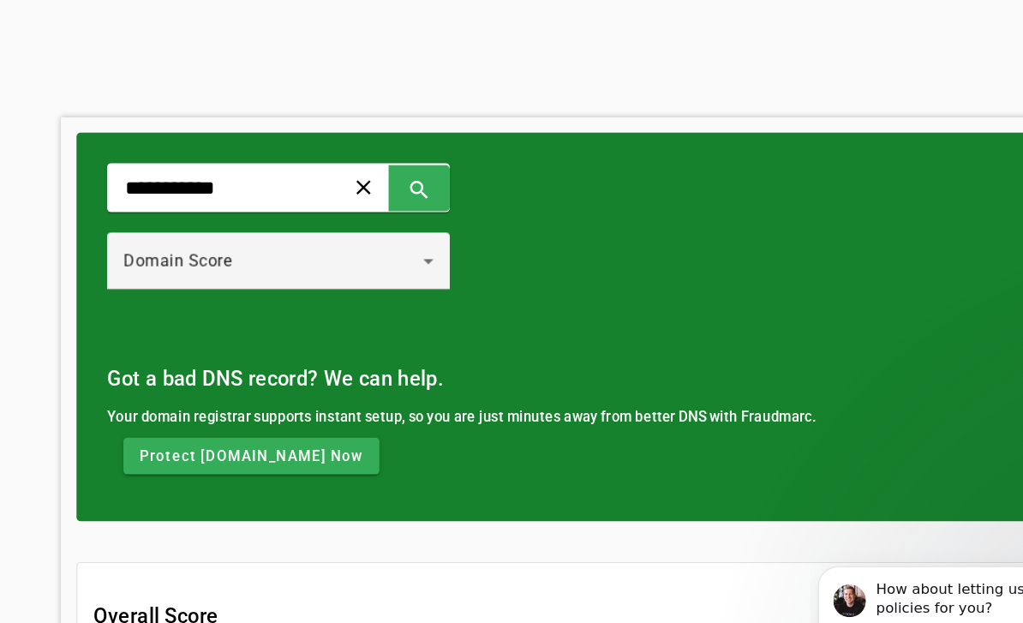
click at [370, 214] on icon at bounding box center [360, 219] width 21 height 21
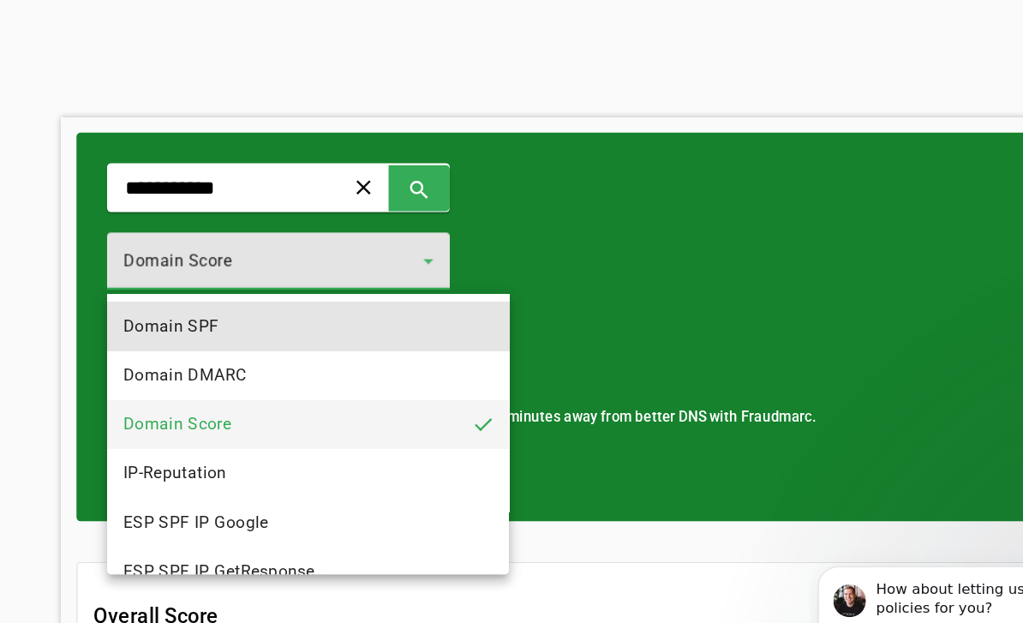
click at [339, 274] on mat-option "Domain SPF" at bounding box center [259, 274] width 338 height 41
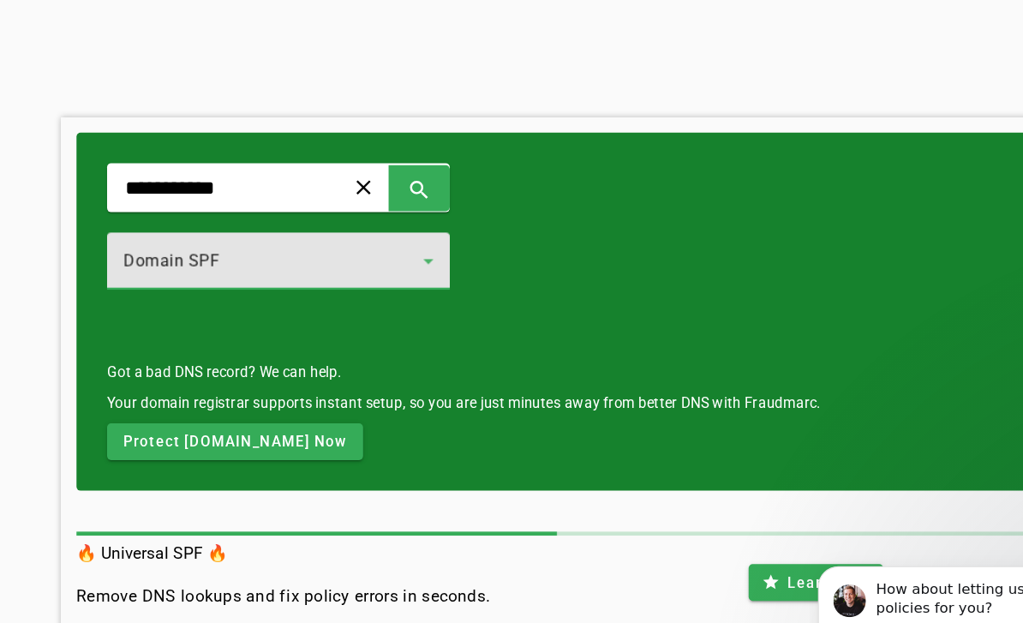
click at [373, 164] on span at bounding box center [352, 157] width 41 height 41
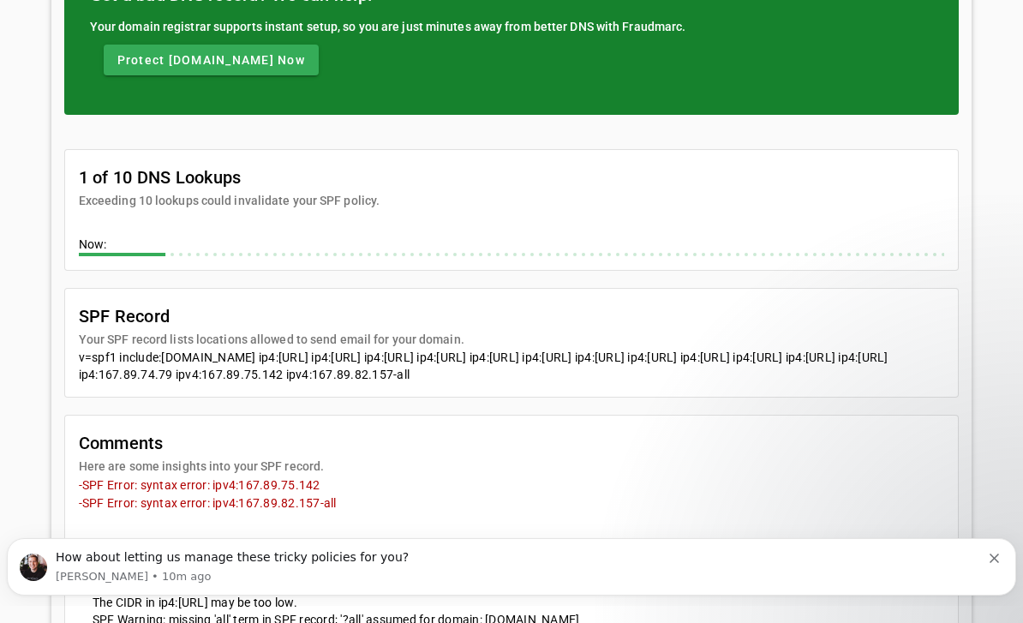
scroll to position [294, 0]
